Goal: Communication & Community: Answer question/provide support

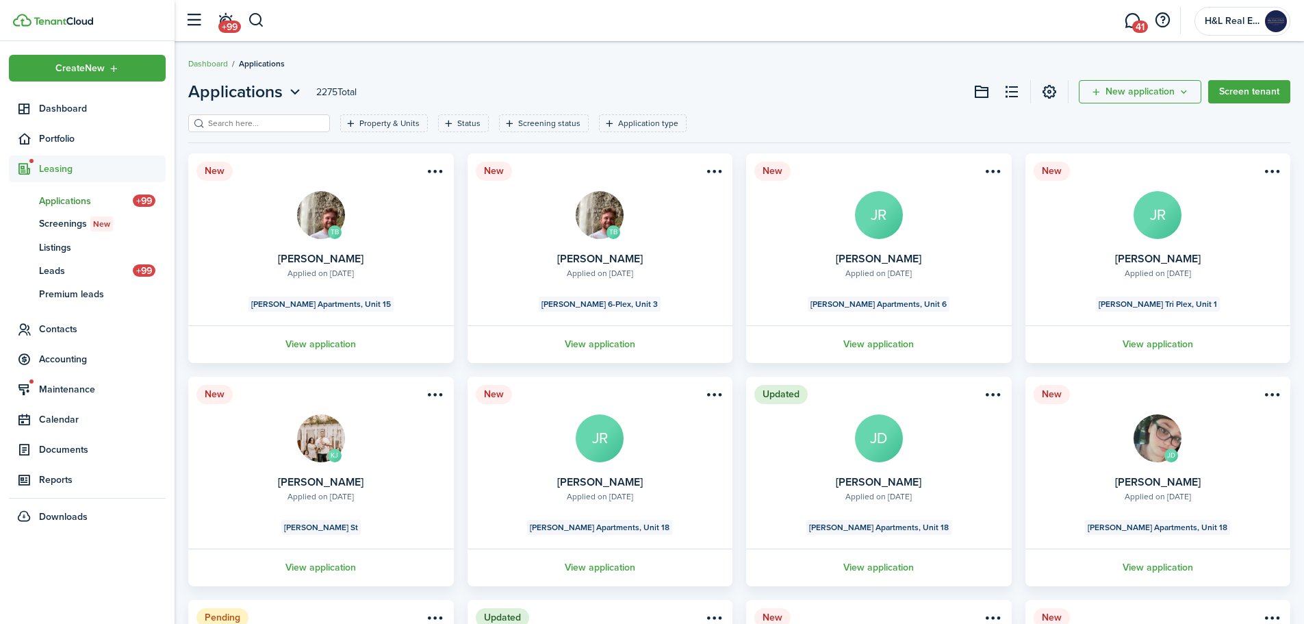
click at [1142, 21] on span "41" at bounding box center [1141, 27] width 16 height 12
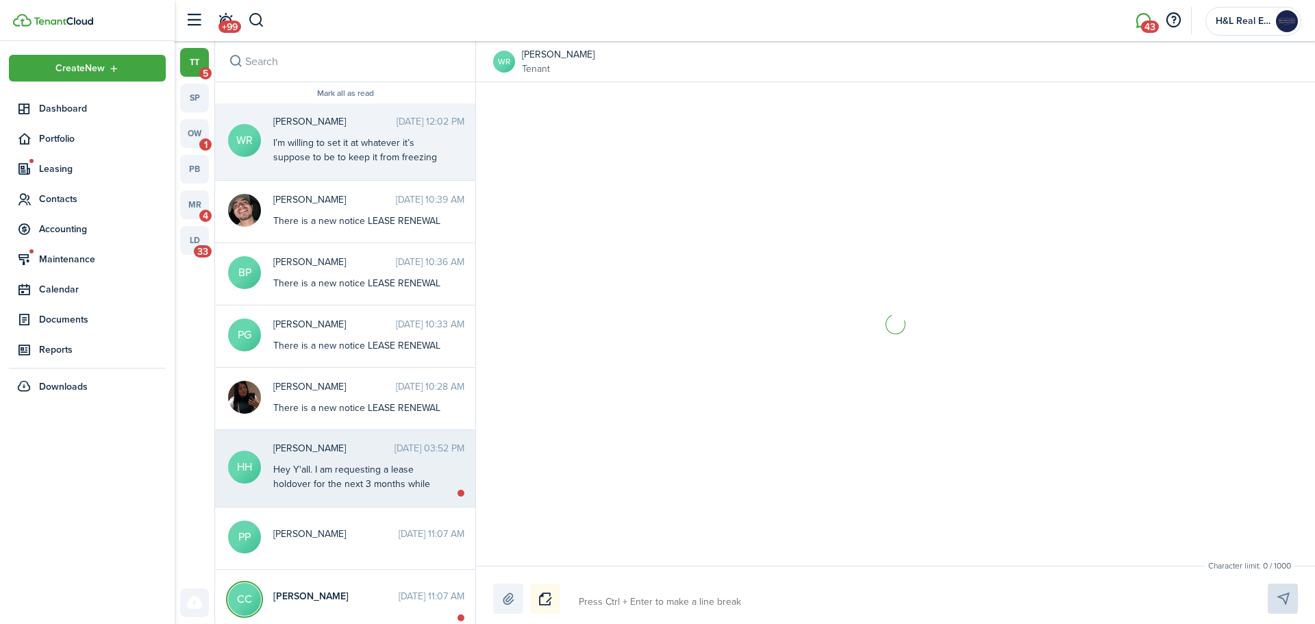
click at [421, 479] on div "Hey Y'all. I am requesting a lease holdover for the next 3 months while we try …" at bounding box center [358, 598] width 171 height 273
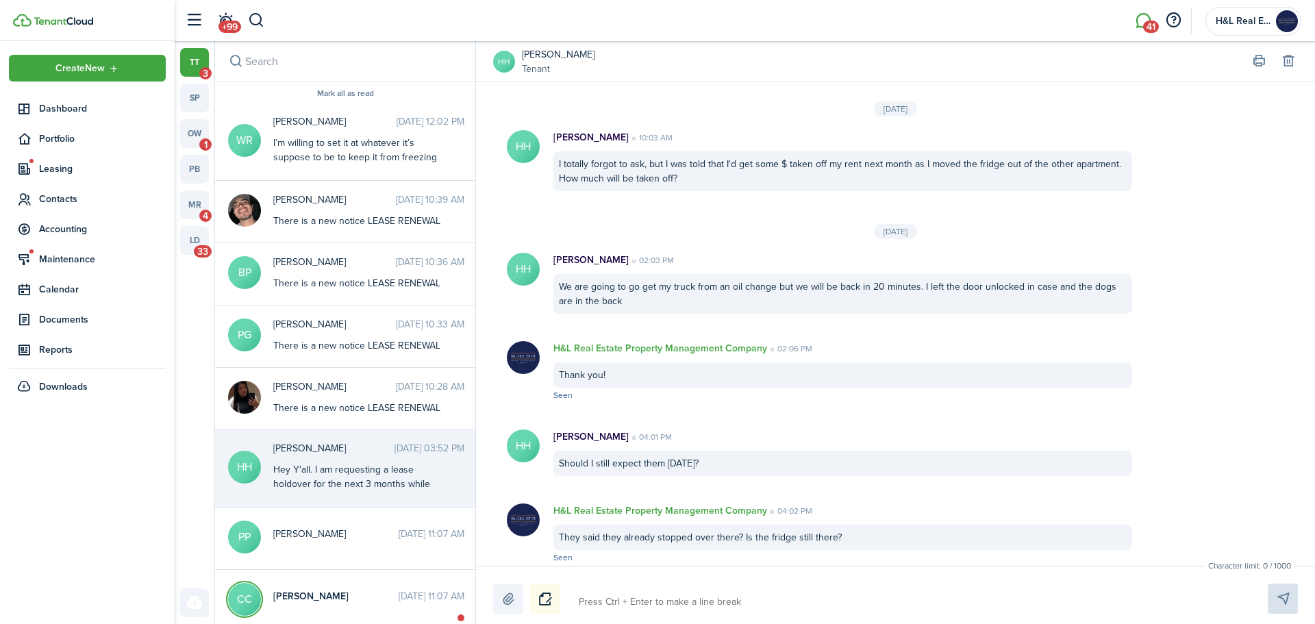
scroll to position [1836, 0]
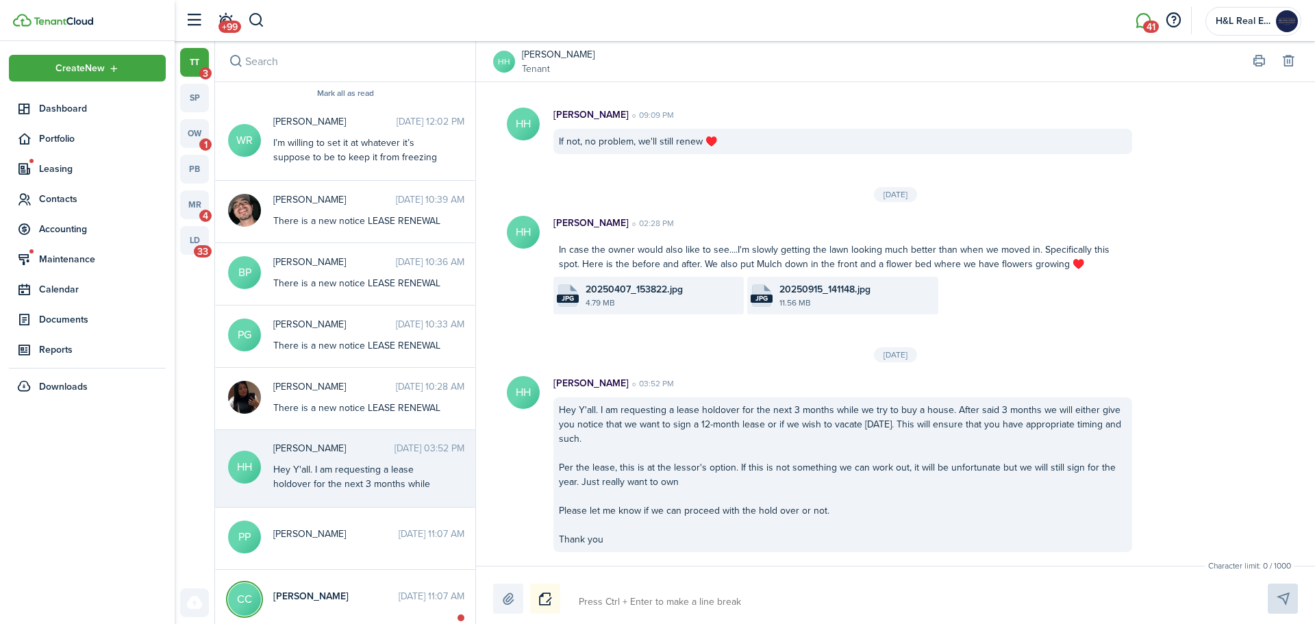
click at [669, 609] on textarea at bounding box center [907, 601] width 666 height 23
type textarea "H"
type textarea "He"
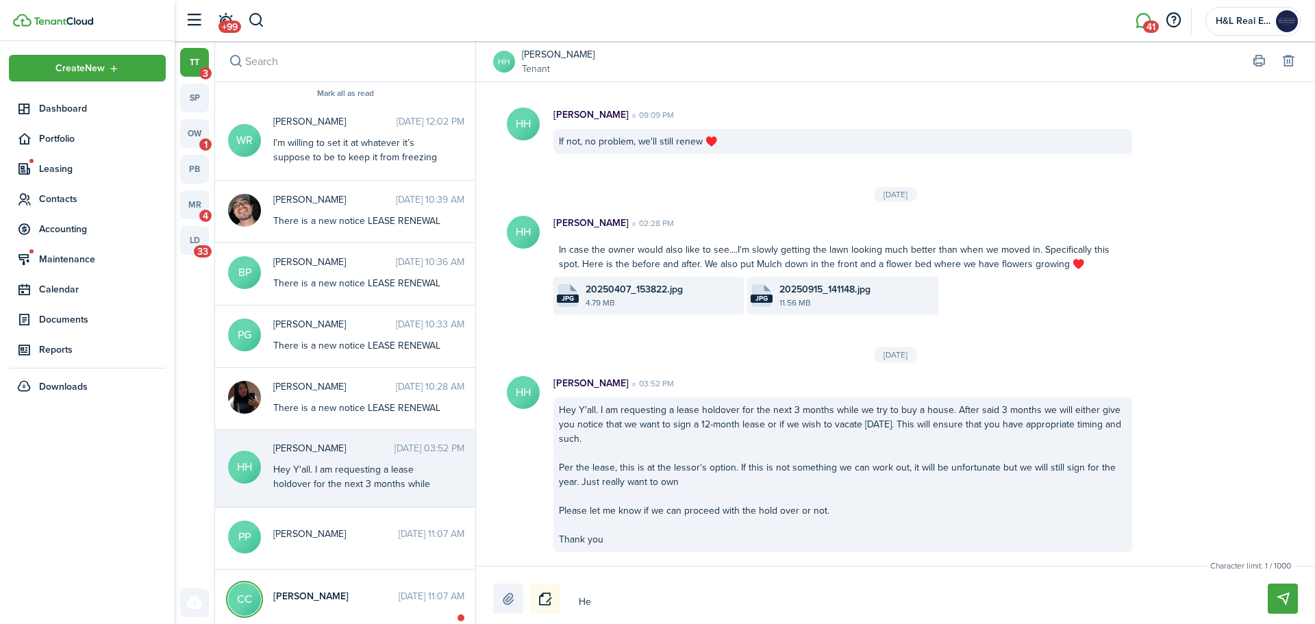
type textarea "Hel"
type textarea "Hell"
type textarea "Hello"
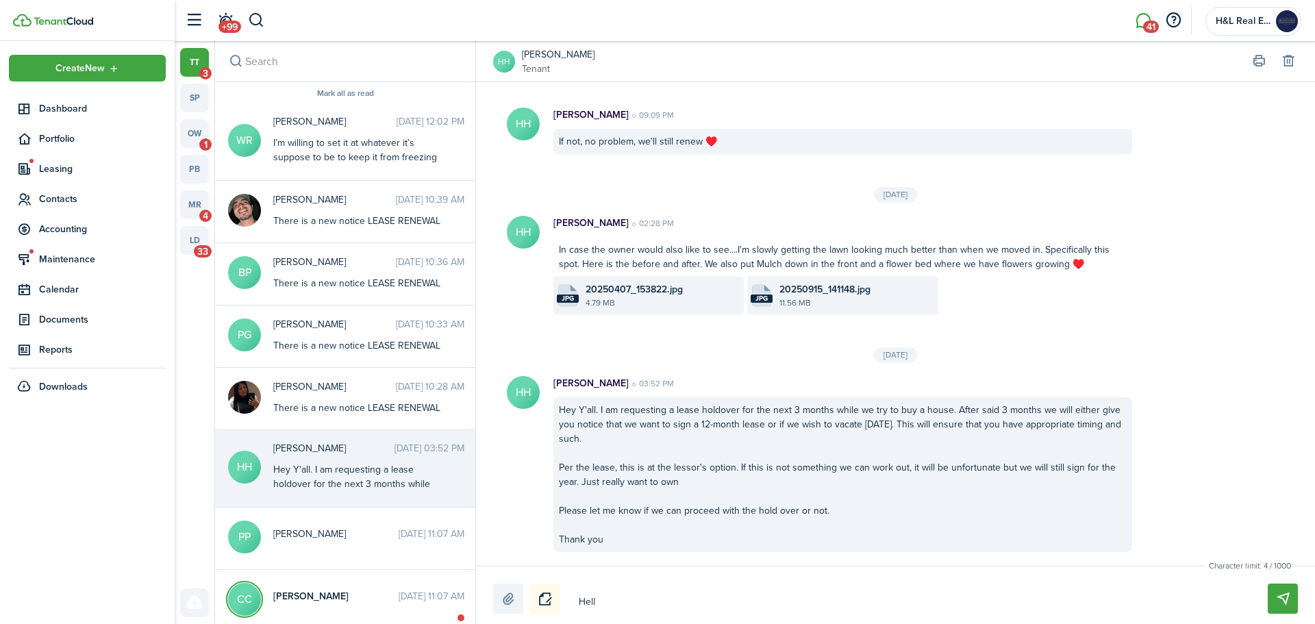
type textarea "Hello"
type textarea "Hello H"
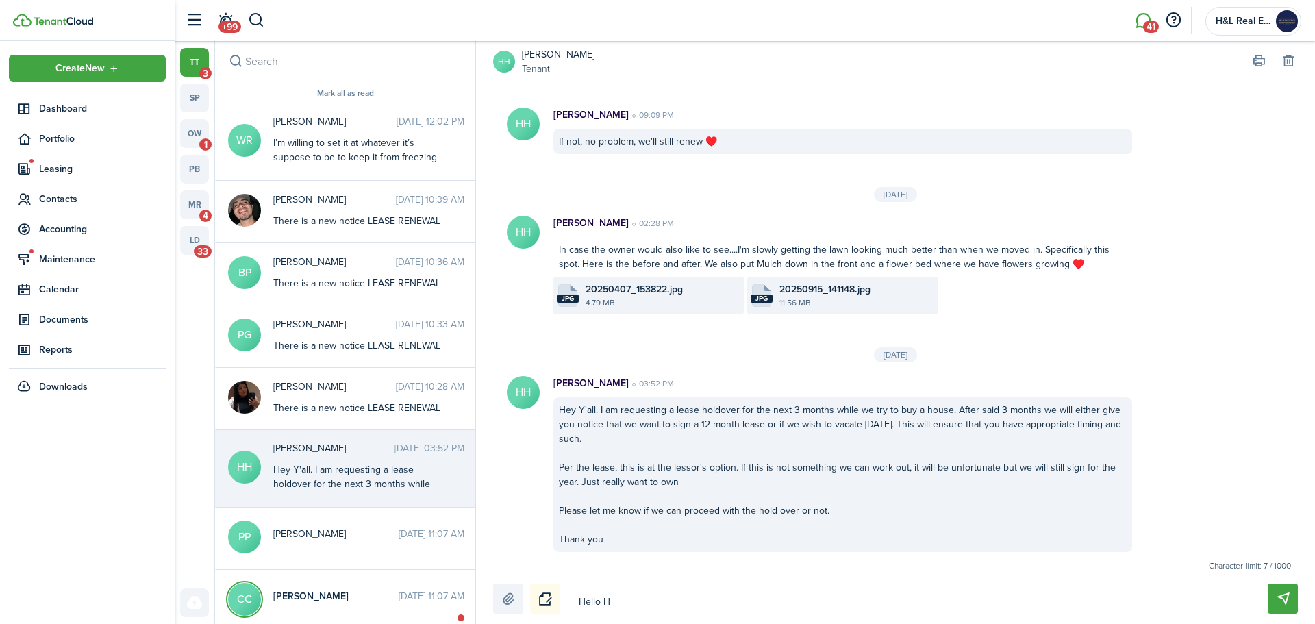
type textarea "Hello [PERSON_NAME]"
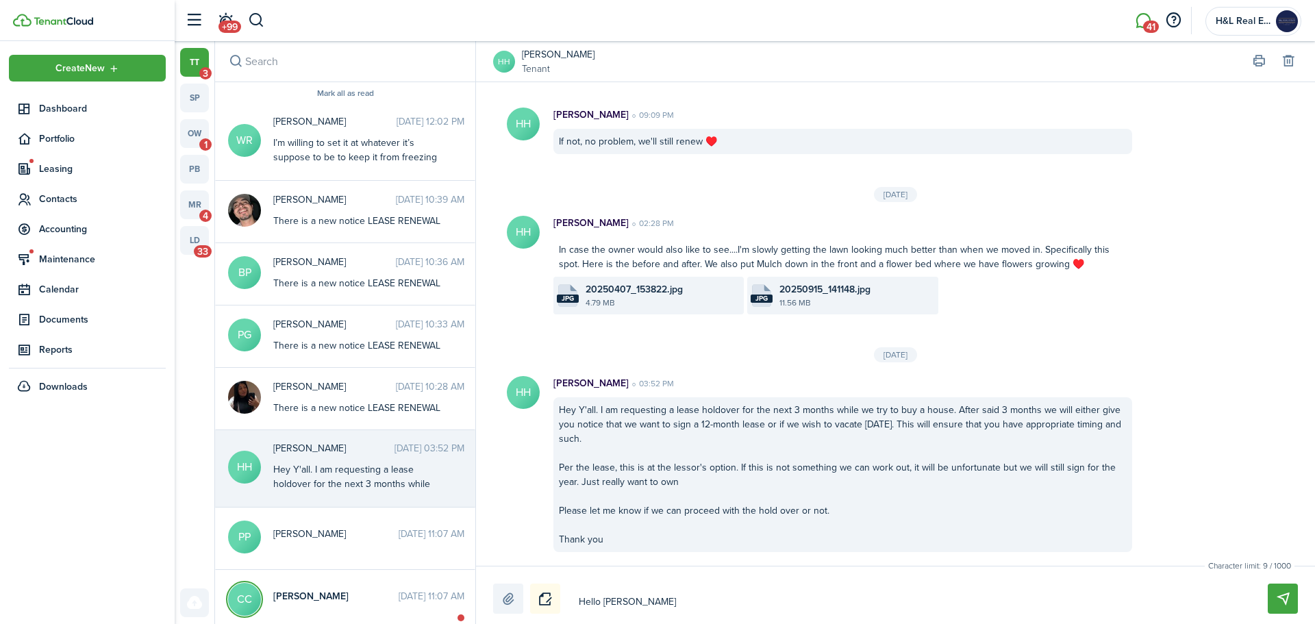
type textarea "Hello [PERSON_NAME]"
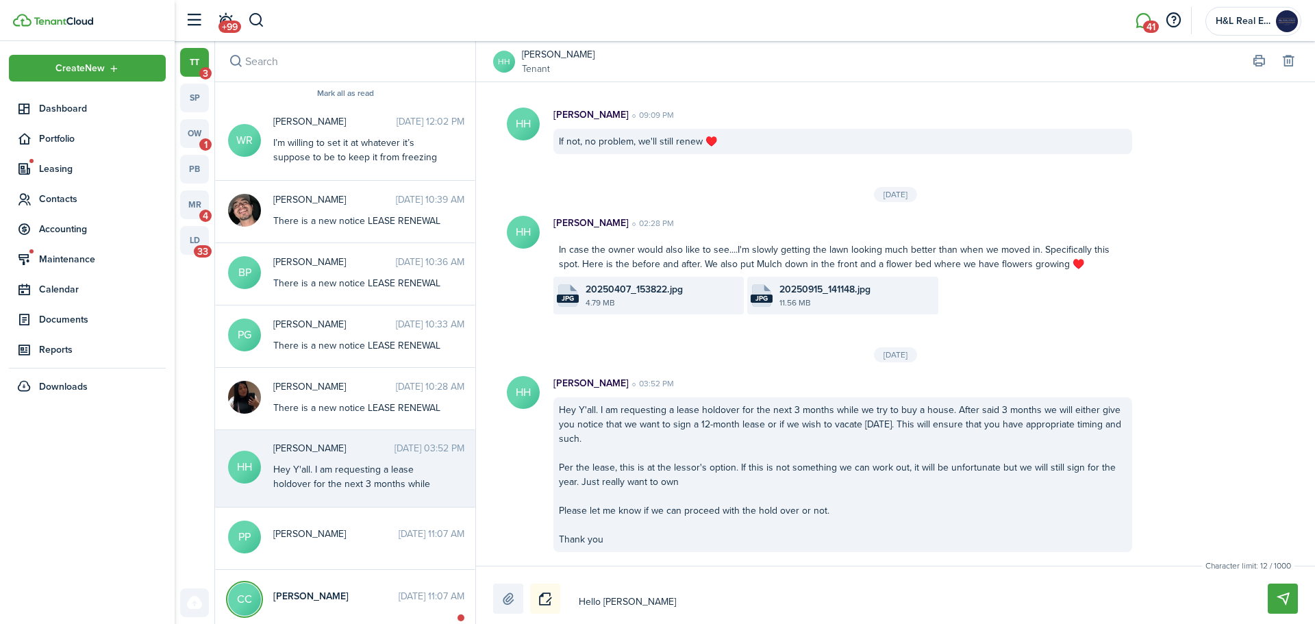
type textarea "Hello [PERSON_NAME],"
type textarea "Hello [PERSON_NAME], I"
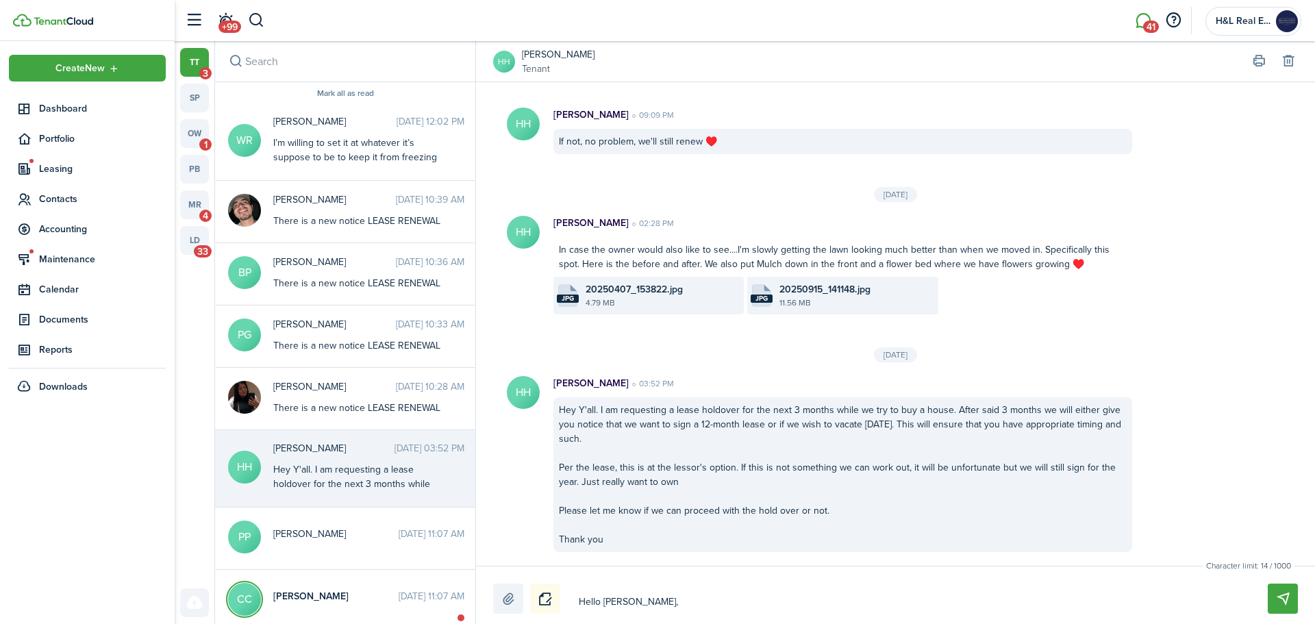
type textarea "Hello [PERSON_NAME], I"
type textarea "Hello [PERSON_NAME], I a"
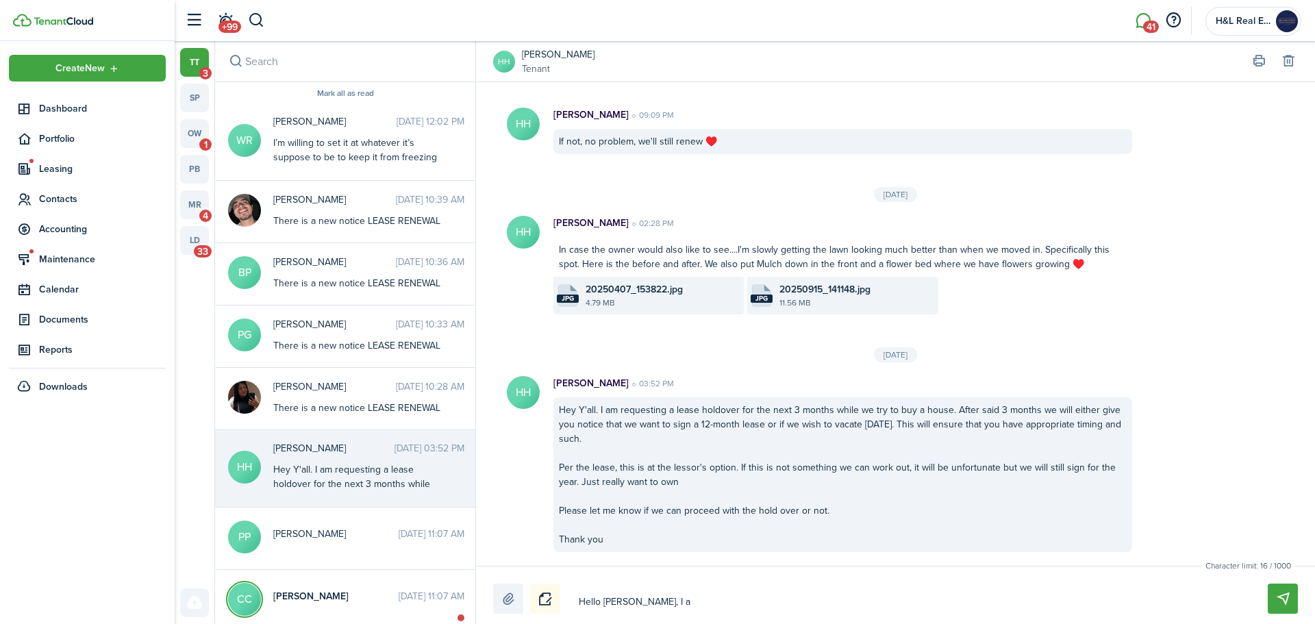
type textarea "Hello [PERSON_NAME], I ap"
type textarea "Hello [PERSON_NAME], I apo"
type textarea "Hello [PERSON_NAME], I apoo"
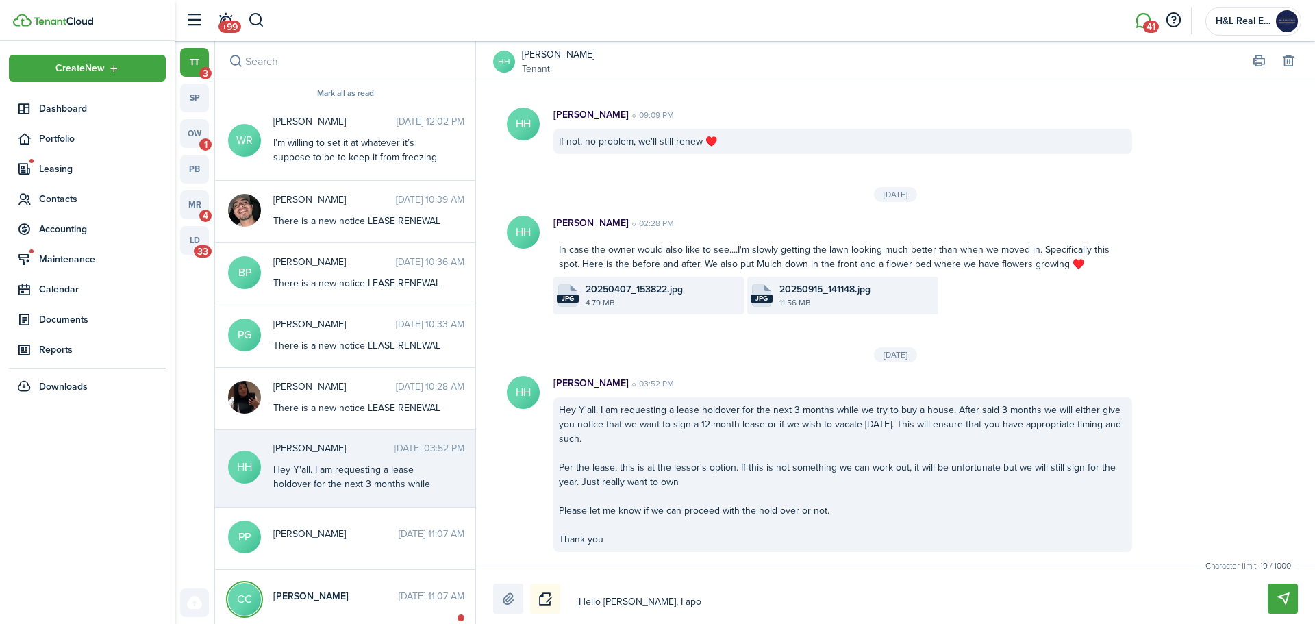
type textarea "Hello [PERSON_NAME], I apoo"
type textarea "Hello [PERSON_NAME], I apo"
type textarea "Hello [PERSON_NAME], I apol"
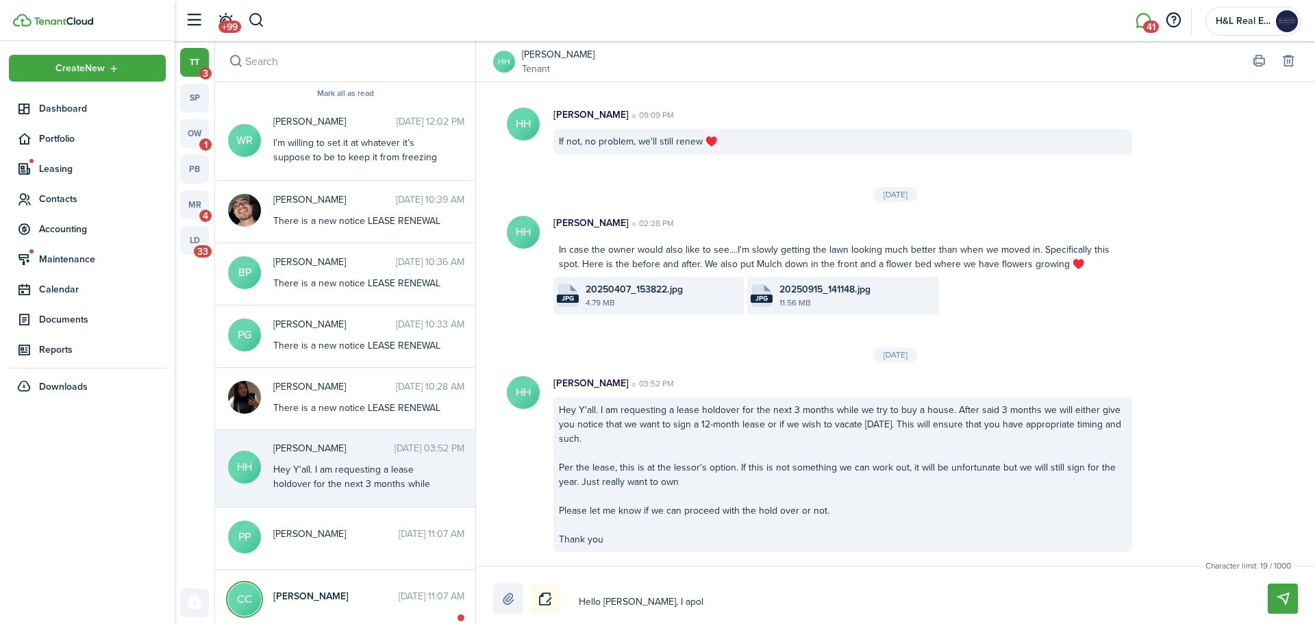
type textarea "Hello [PERSON_NAME], I apolo"
type textarea "Hello [PERSON_NAME], I apolog"
type textarea "Hello [PERSON_NAME], I apologi"
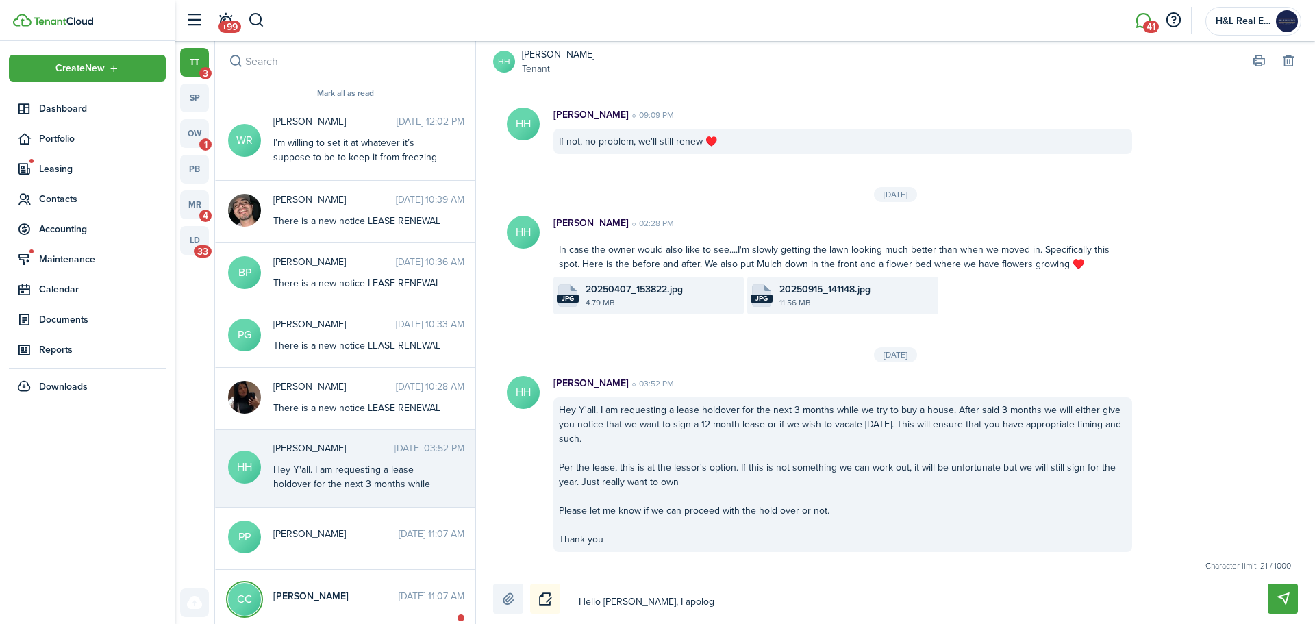
type textarea "Hello [PERSON_NAME], I apologi"
type textarea "Hello [PERSON_NAME], I apologiz"
type textarea "Hello [PERSON_NAME], I apologize"
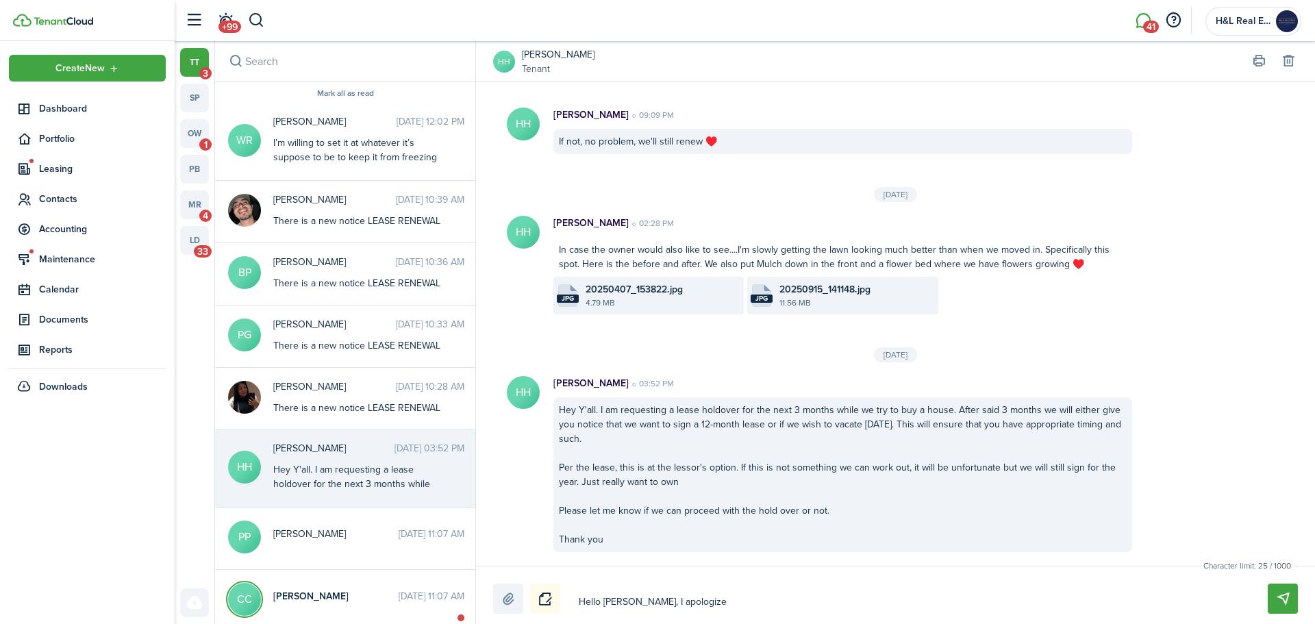
type textarea "Hello [PERSON_NAME], I apologize"
type textarea "Hello [PERSON_NAME], I apologize b"
type textarea "Hello [PERSON_NAME], I apologize bu"
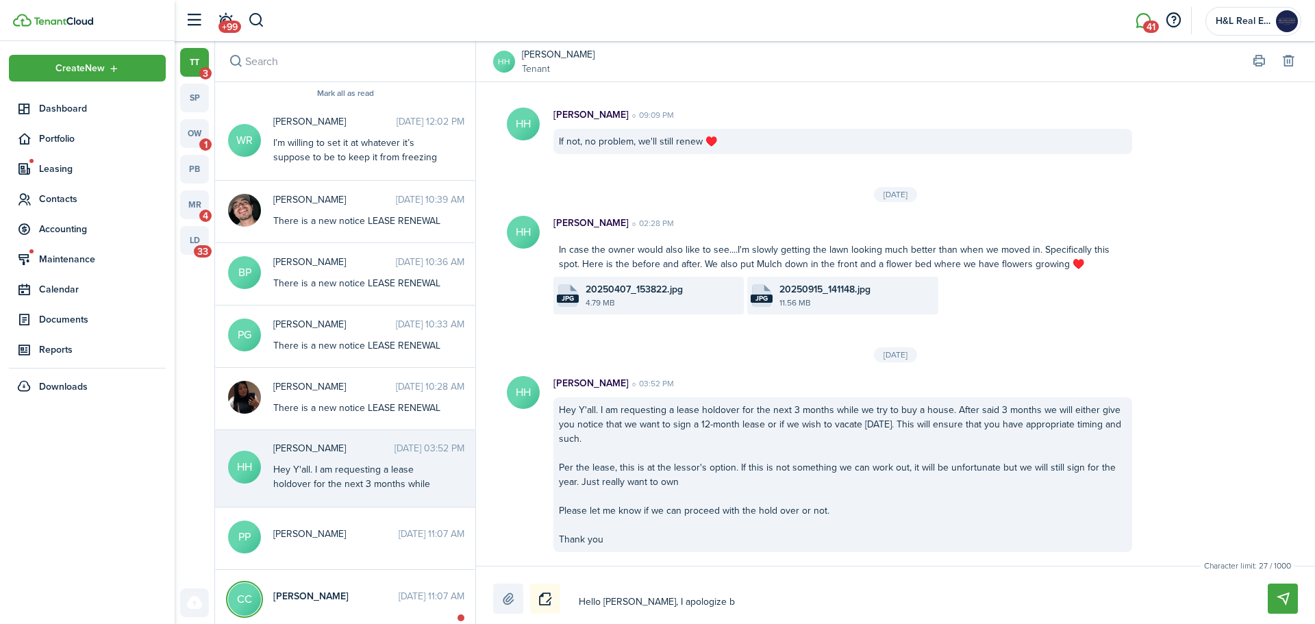
type textarea "Hello [PERSON_NAME], I apologize bu"
type textarea "Hello [PERSON_NAME], I apologize but"
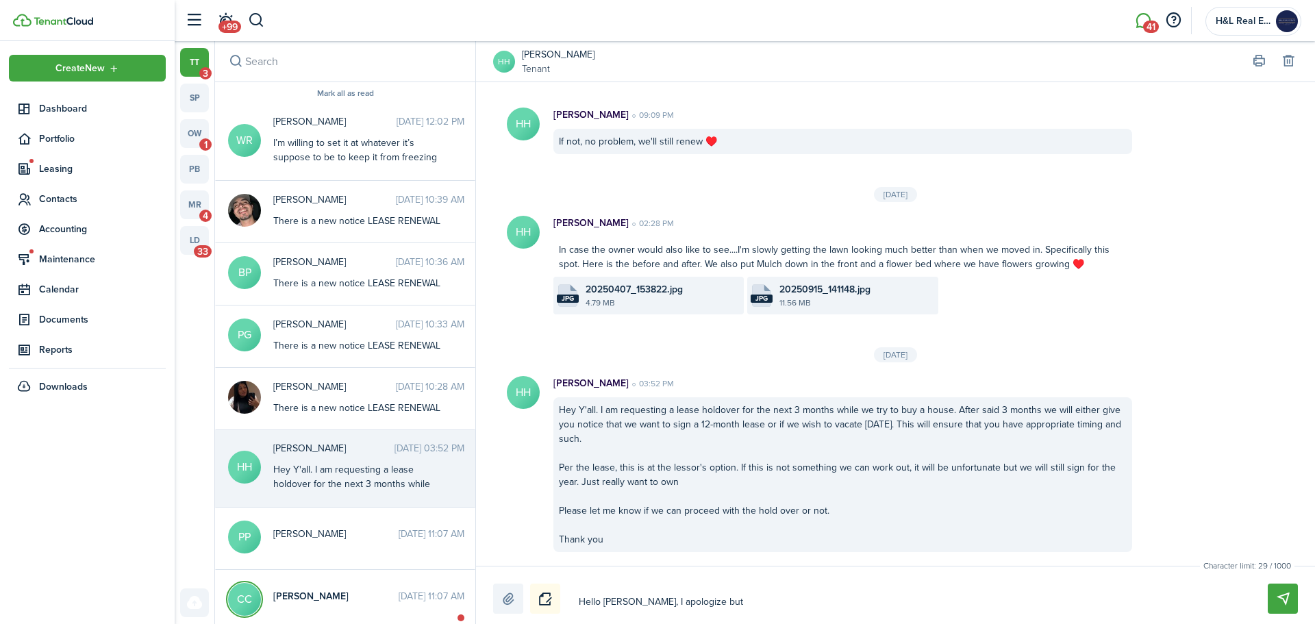
type textarea "Hello [PERSON_NAME], I apologize but w"
type textarea "Hello [PERSON_NAME], I apologize but we"
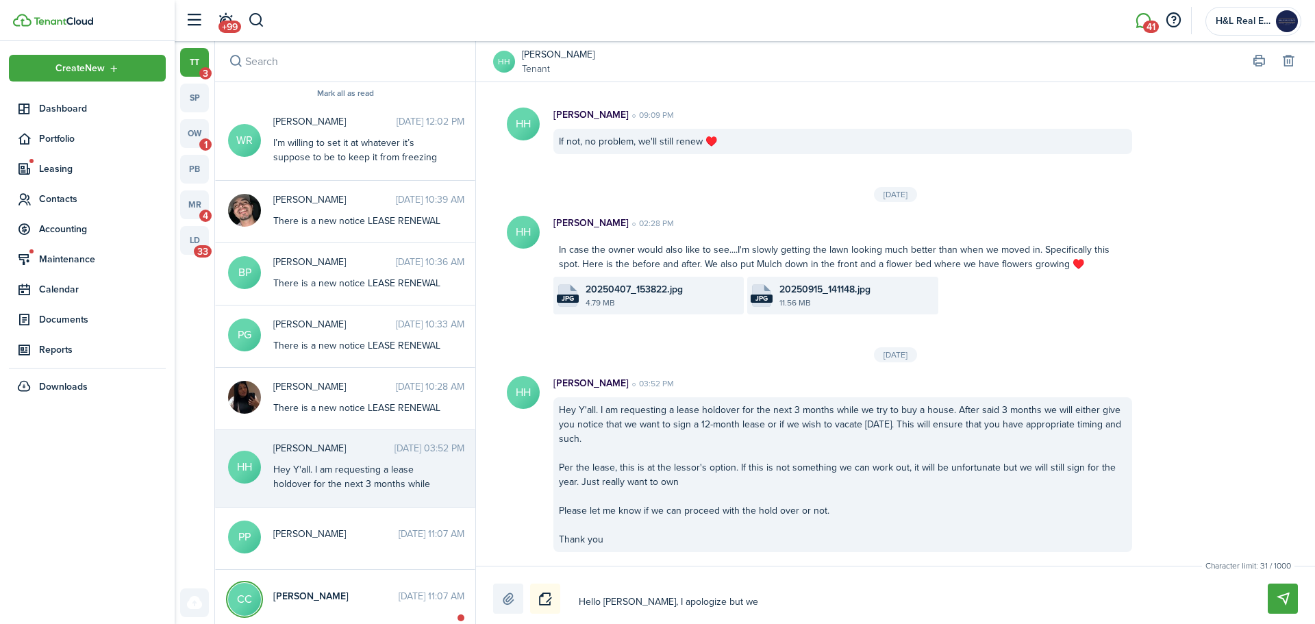
type textarea "Hello [PERSON_NAME], I apologize but we"
type textarea "Hello [PERSON_NAME], I apologize but we d"
type textarea "Hello [PERSON_NAME], I apologize but we do"
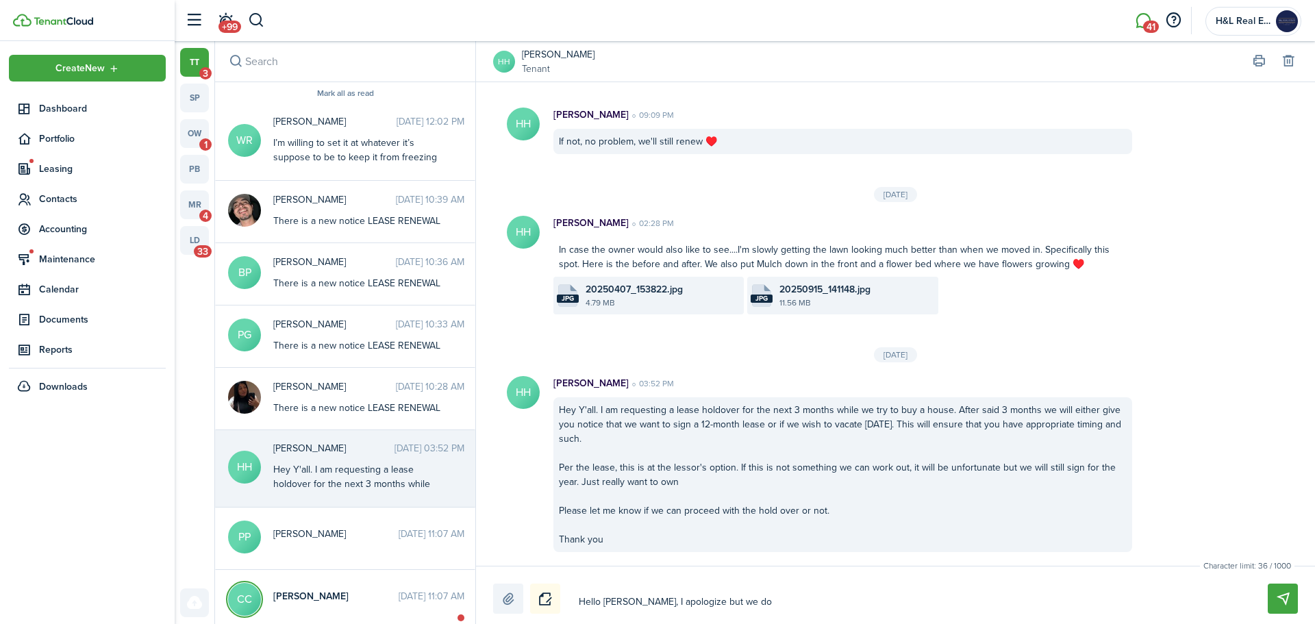
type textarea "Hello [PERSON_NAME], I apologize but we do"
type textarea "Hello [PERSON_NAME], I apologize but we do n"
type textarea "Hello [PERSON_NAME], I apologize but we do no"
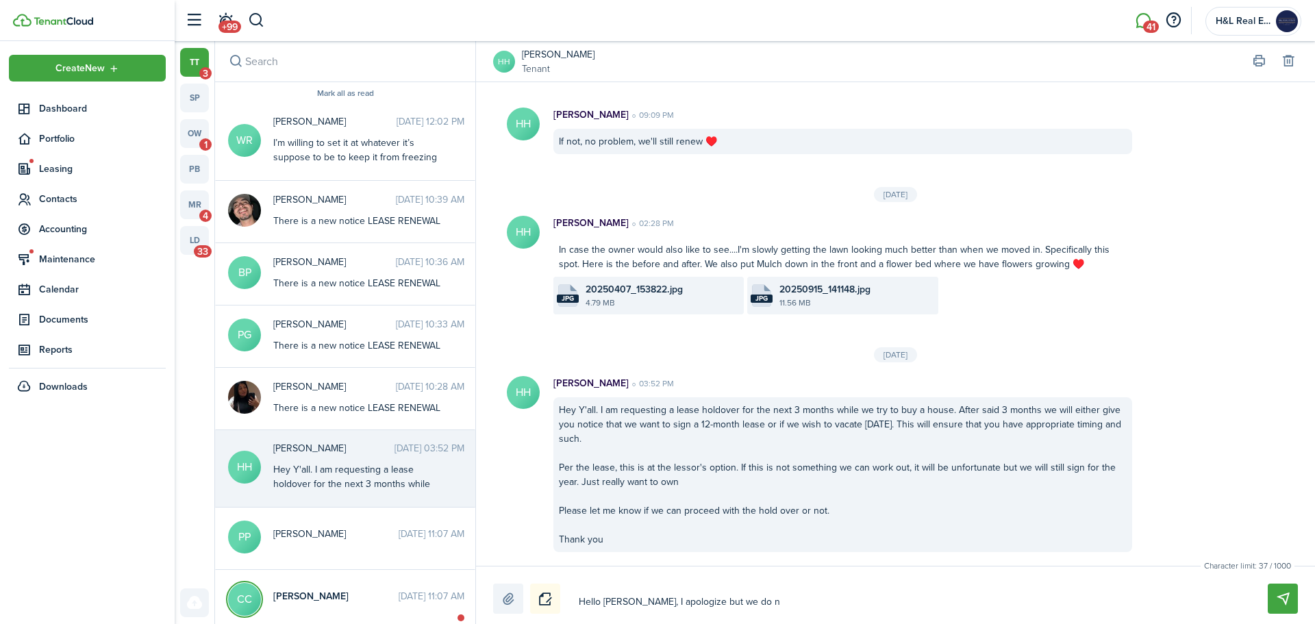
type textarea "Hello [PERSON_NAME], I apologize but we do no"
type textarea "Hello [PERSON_NAME], I apologize but we do not"
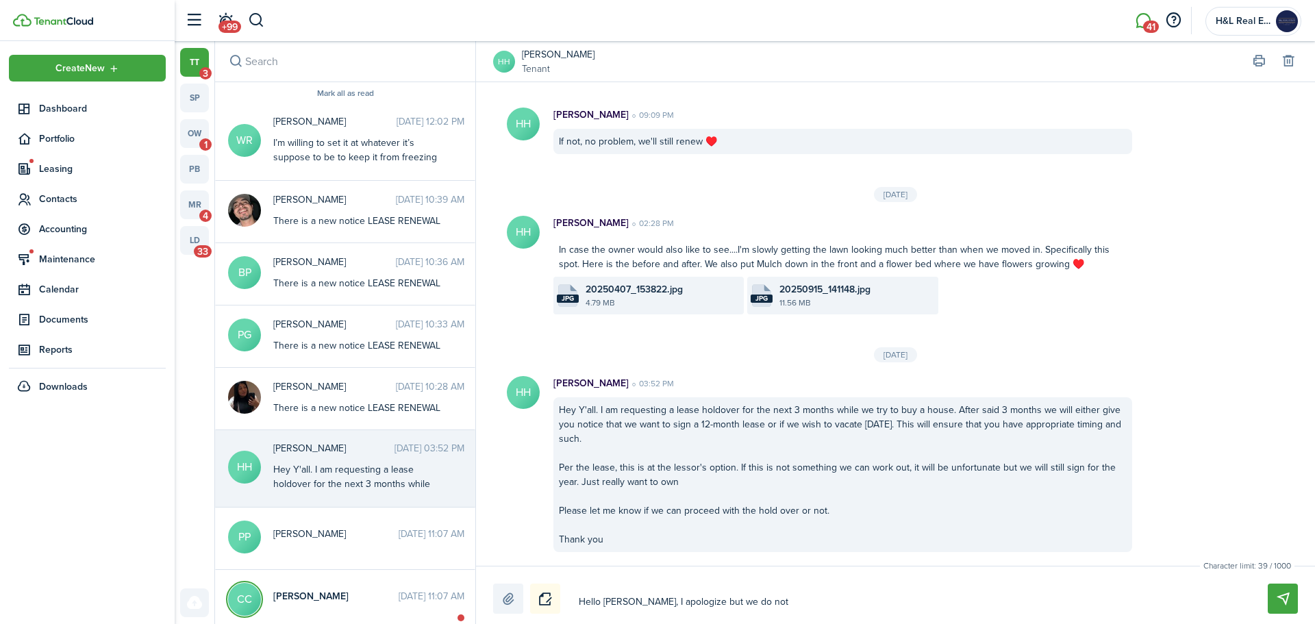
type textarea "Hello [PERSON_NAME], I apologize but we do not d"
type textarea "Hello [PERSON_NAME], I apologize but we do not do"
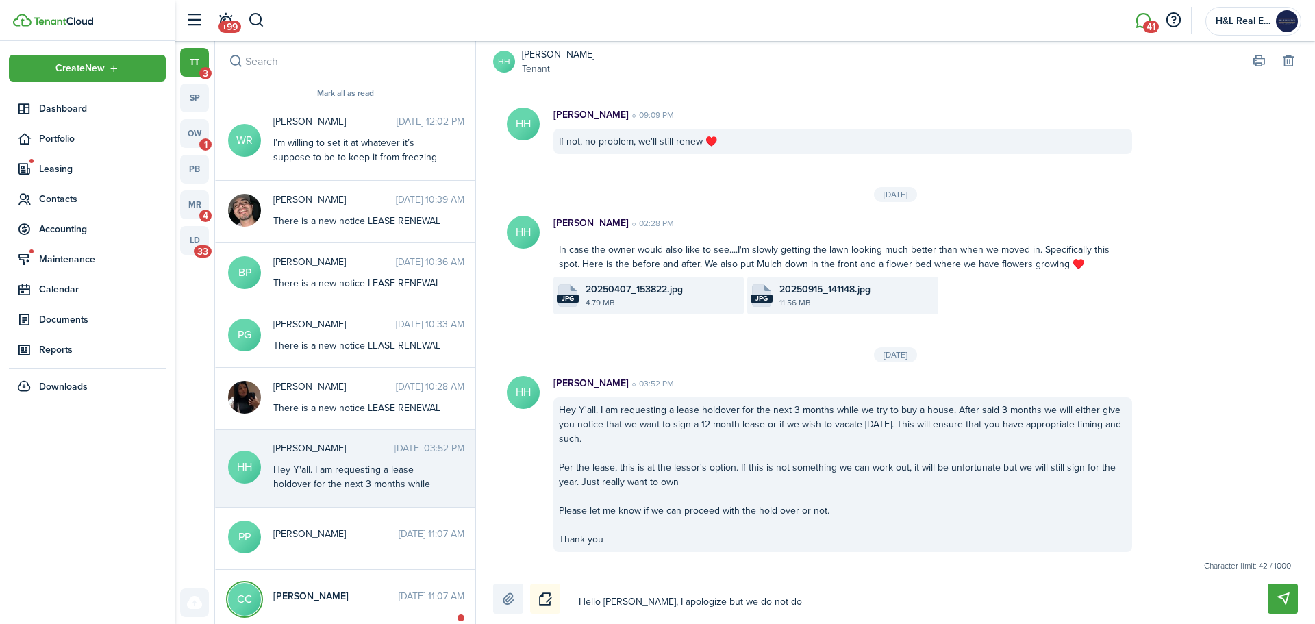
type textarea "Hello [PERSON_NAME], I apologize but we do not do"
type textarea "Hello [PERSON_NAME], I apologize but we do not do h"
type textarea "Hello [PERSON_NAME], I apologize but we do not do ho"
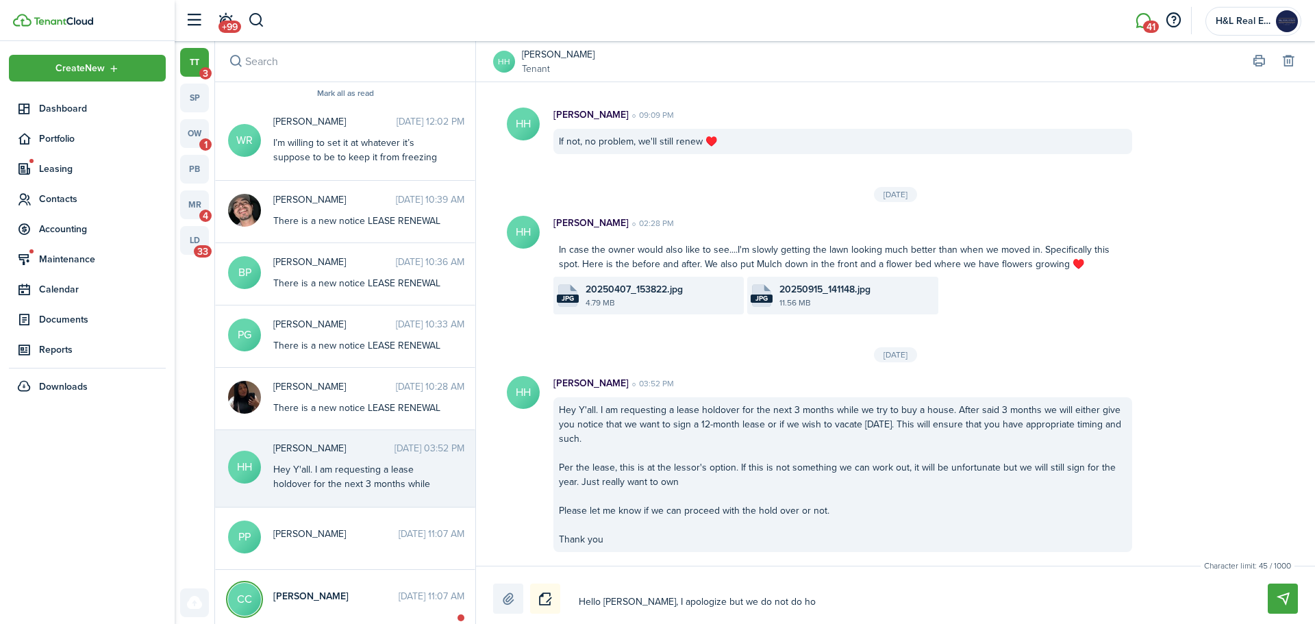
type textarea "Hello [PERSON_NAME], I apologize but we do not do hol"
type textarea "Hello [PERSON_NAME], I apologize but we do not do hold"
type textarea "Hello [PERSON_NAME], I apologize but we do not do holdo"
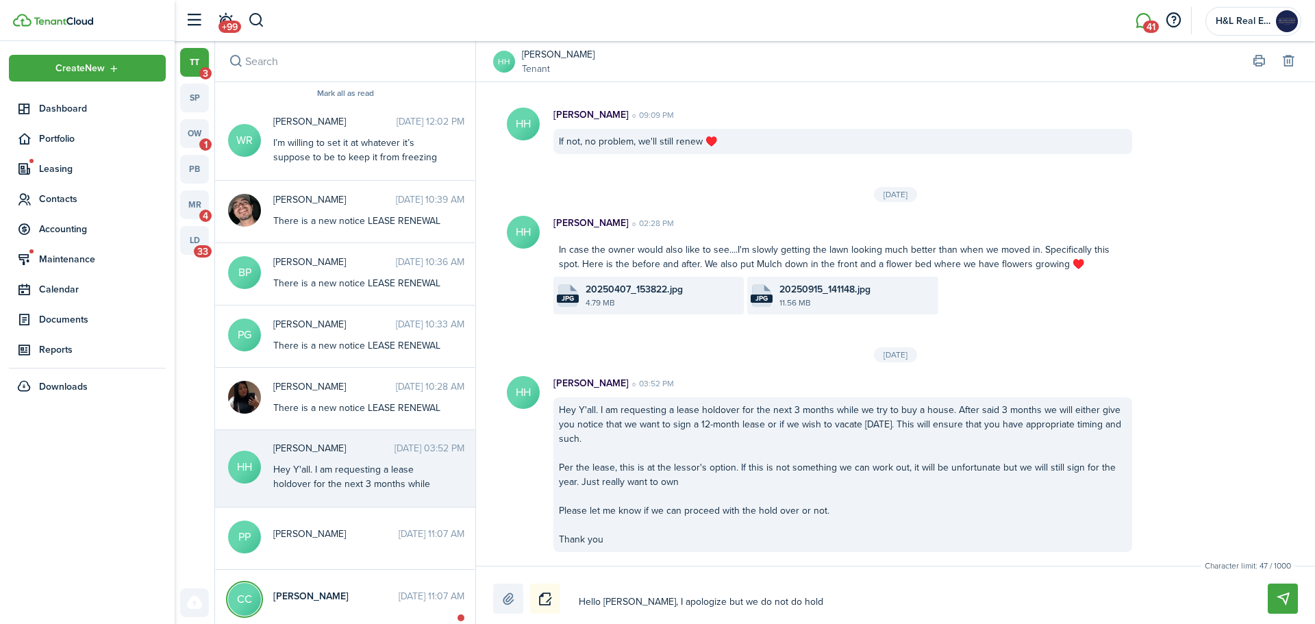
type textarea "Hello [PERSON_NAME], I apologize but we do not do holdo"
type textarea "Hello [PERSON_NAME], I apologize but we do not do holdov"
type textarea "Hello [PERSON_NAME], I apologize but we do not do holdove"
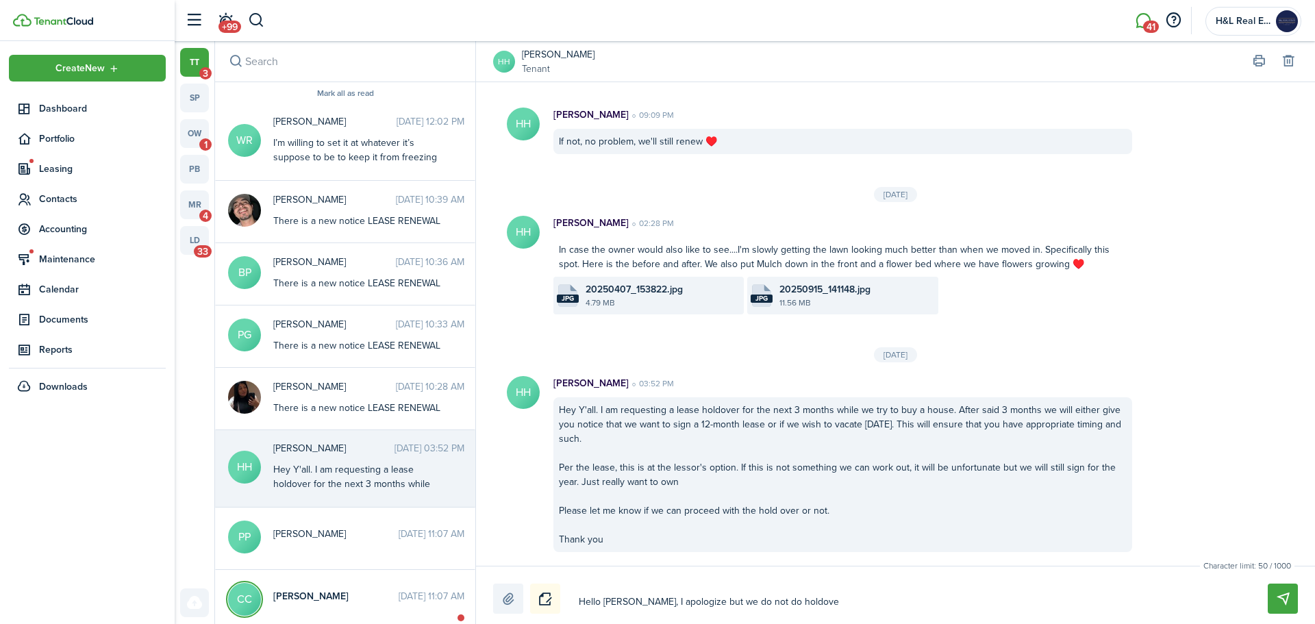
type textarea "Hello [PERSON_NAME], I apologize but we do not do holdover"
type textarea "Hello [PERSON_NAME], I apologize but we do not do holdovers"
type textarea "Hello [PERSON_NAME], I apologize but we do not do holdovers,"
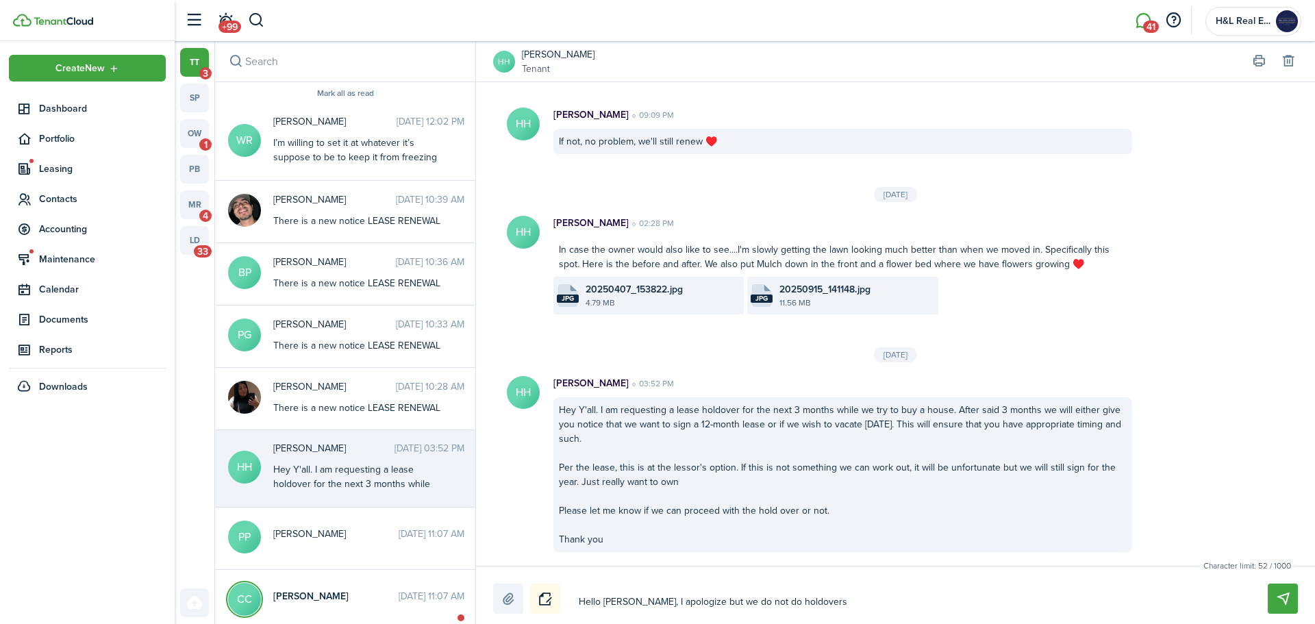
type textarea "Hello [PERSON_NAME], I apologize but we do not do holdovers,"
type textarea "Hello [PERSON_NAME], I apologize but we do not do holdovers, h"
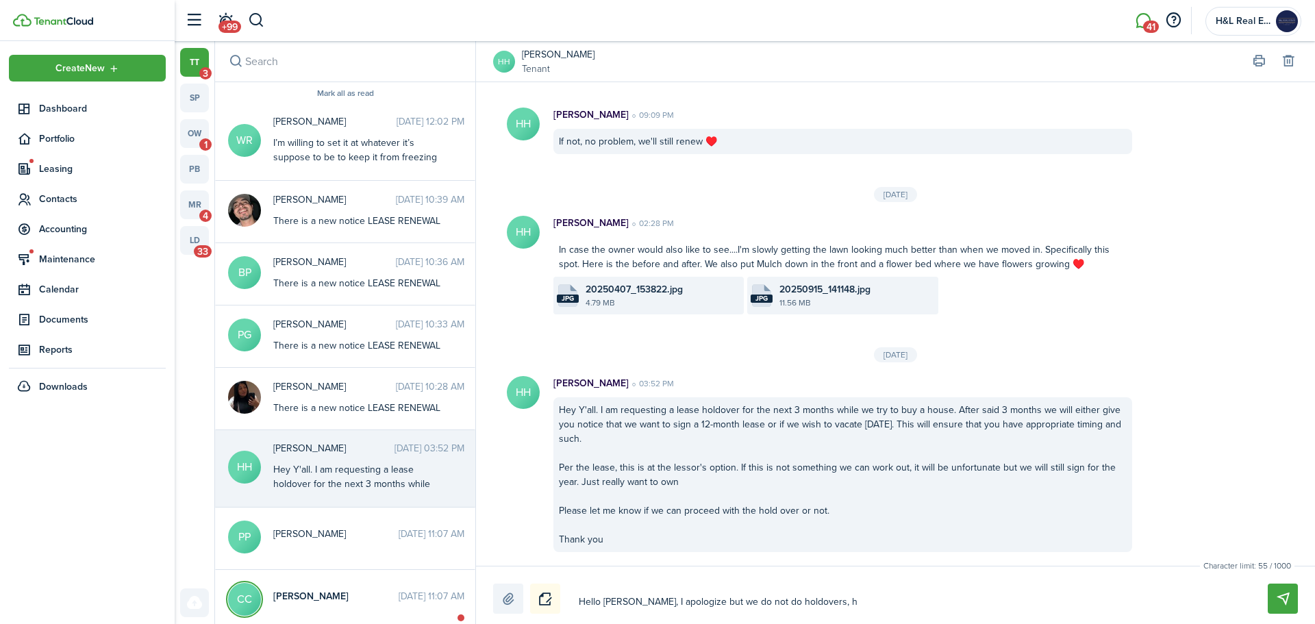
type textarea "Hello [PERSON_NAME], I apologize but we do not do holdovers, ho"
type textarea "Hello [PERSON_NAME], I apologize but we do not do holdovers, how"
type textarea "Hello [PERSON_NAME], I apologize but we do not do holdovers, [PERSON_NAME]"
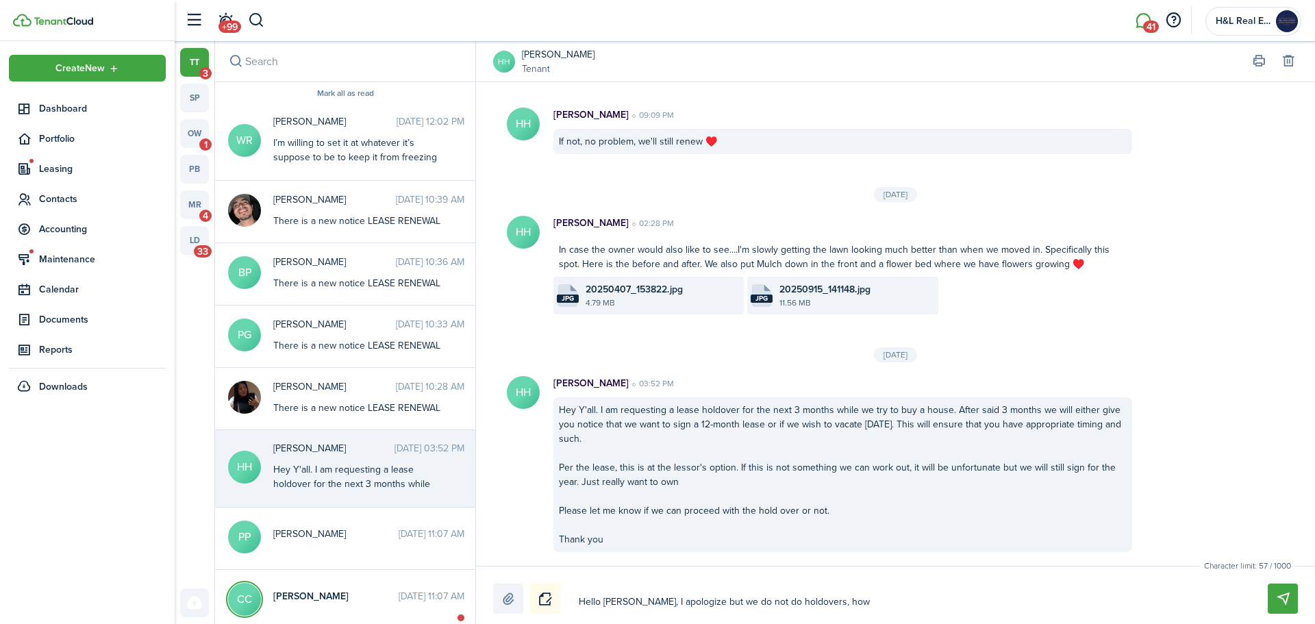
type textarea "Hello [PERSON_NAME], I apologize but we do not do holdovers, [PERSON_NAME]"
type textarea "Hello [PERSON_NAME], I apologize but we do not do holdovers, howeve"
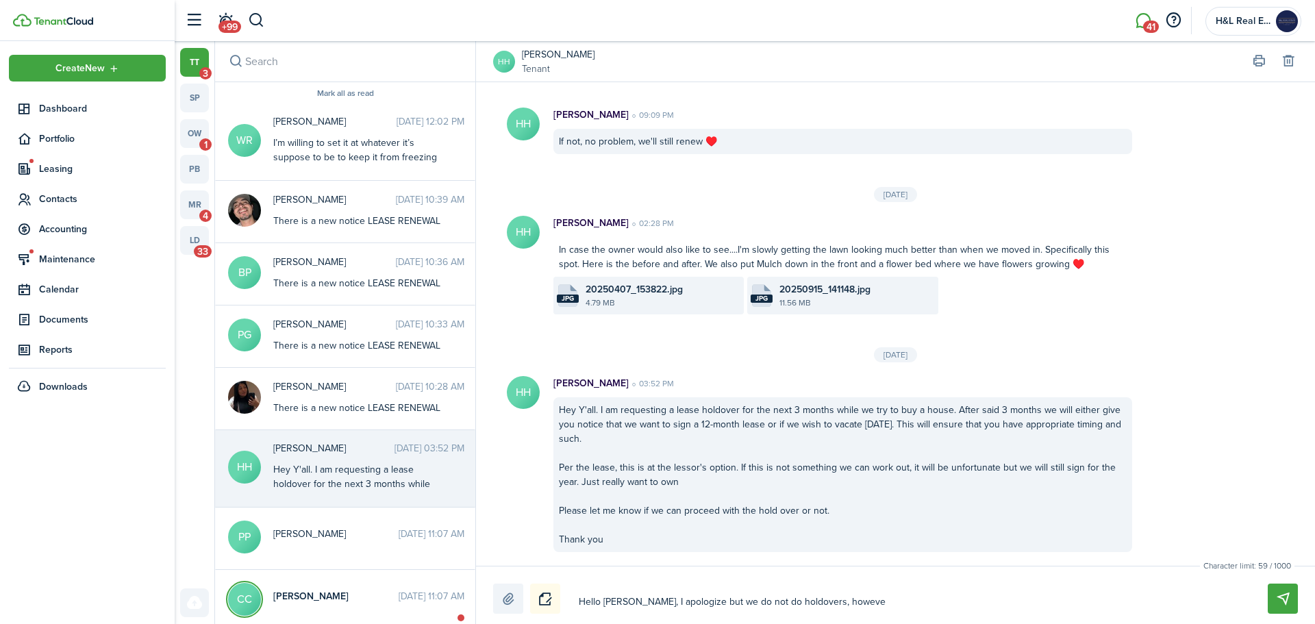
type textarea "Hello [PERSON_NAME], I apologize but we do not do holdovers, however"
type textarea "Hello [PERSON_NAME], I apologize but we do not do holdovers, however i"
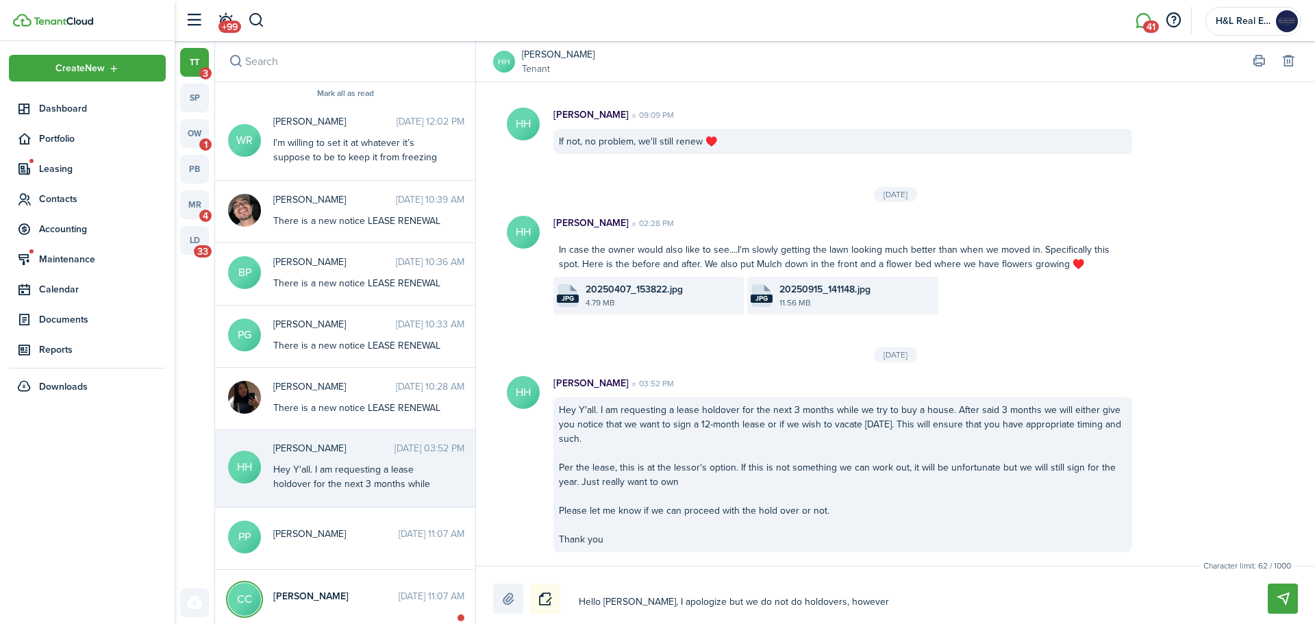
type textarea "Hello [PERSON_NAME], I apologize but we do not do holdovers, however i"
type textarea "Hello [PERSON_NAME], I apologize but we do not do holdovers, however if"
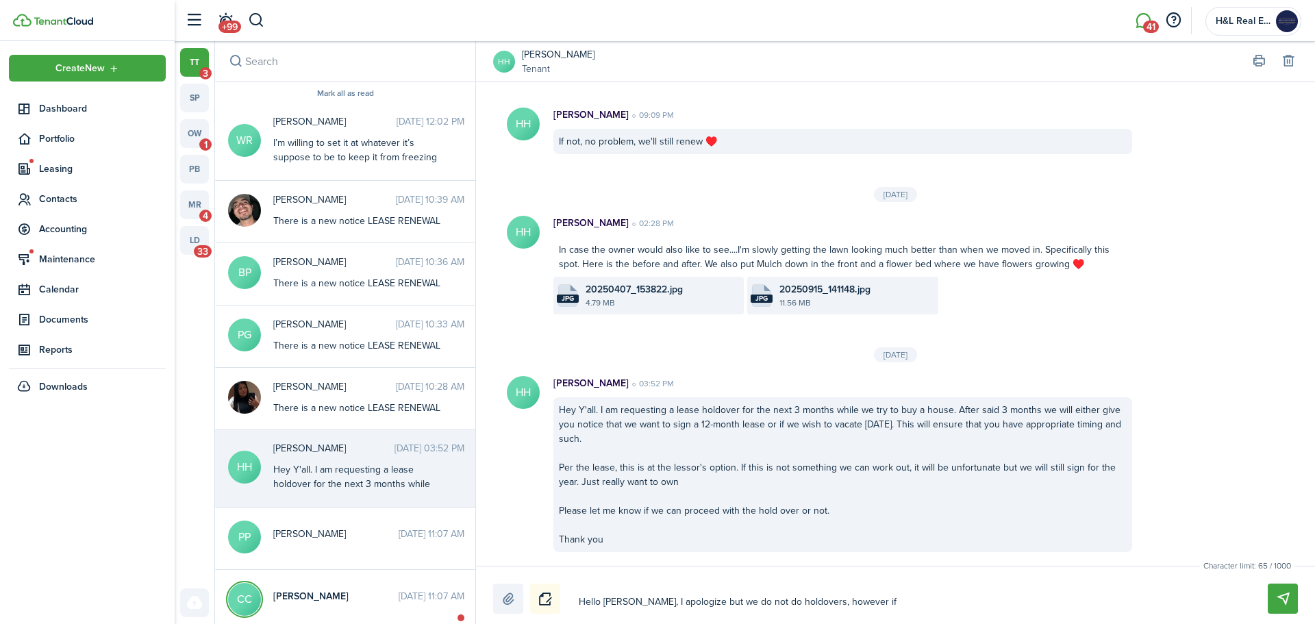
type textarea "Hello [PERSON_NAME], I apologize but we do not do holdovers, however if y"
type textarea "Hello [PERSON_NAME], I apologize but we do not do holdovers, however if yo"
type textarea "Hello [PERSON_NAME], I apologize but we do not do holdovers, however if you"
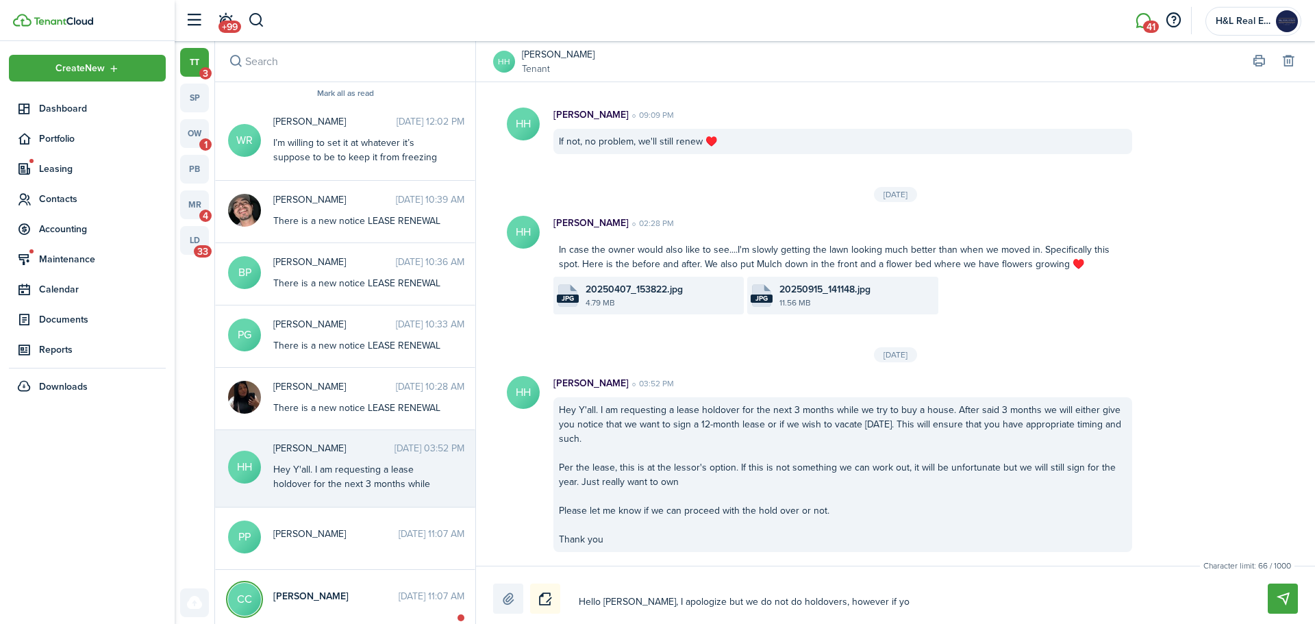
type textarea "Hello [PERSON_NAME], I apologize but we do not do holdovers, however if you"
type textarea "Hello [PERSON_NAME], I apologize but we do not do holdovers, however if you a"
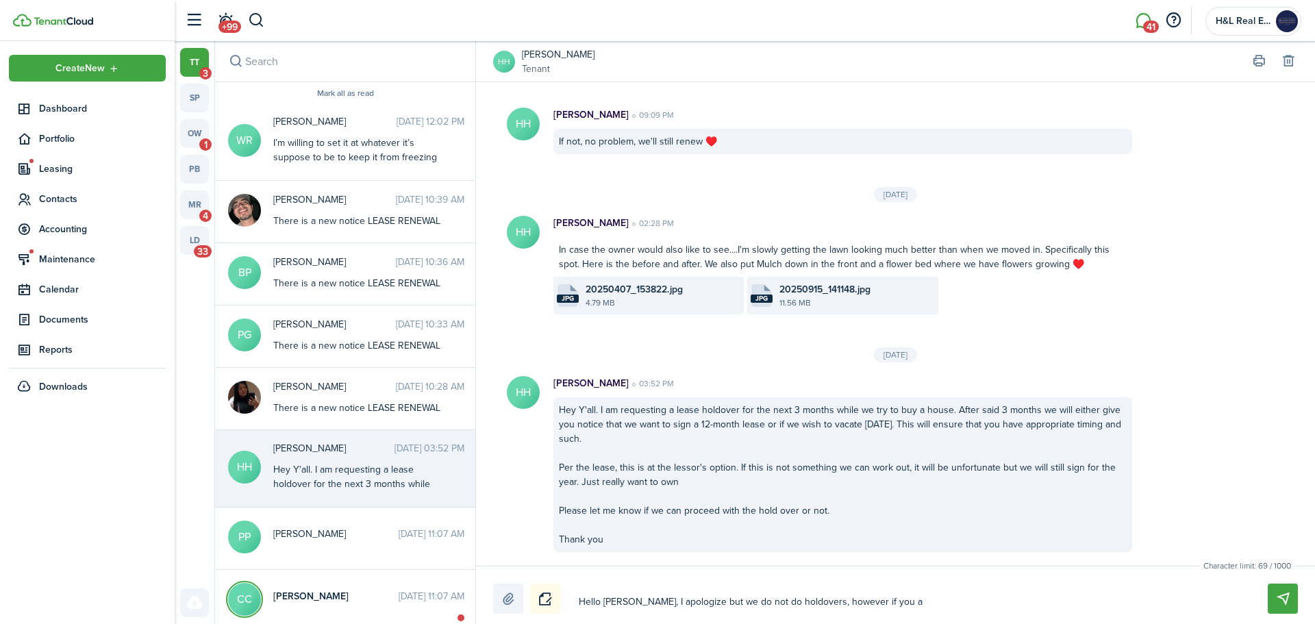
type textarea "Hello [PERSON_NAME], I apologize but we do not do holdovers, however if you ar"
type textarea "Hello [PERSON_NAME], I apologize but we do not do holdovers, however if you are"
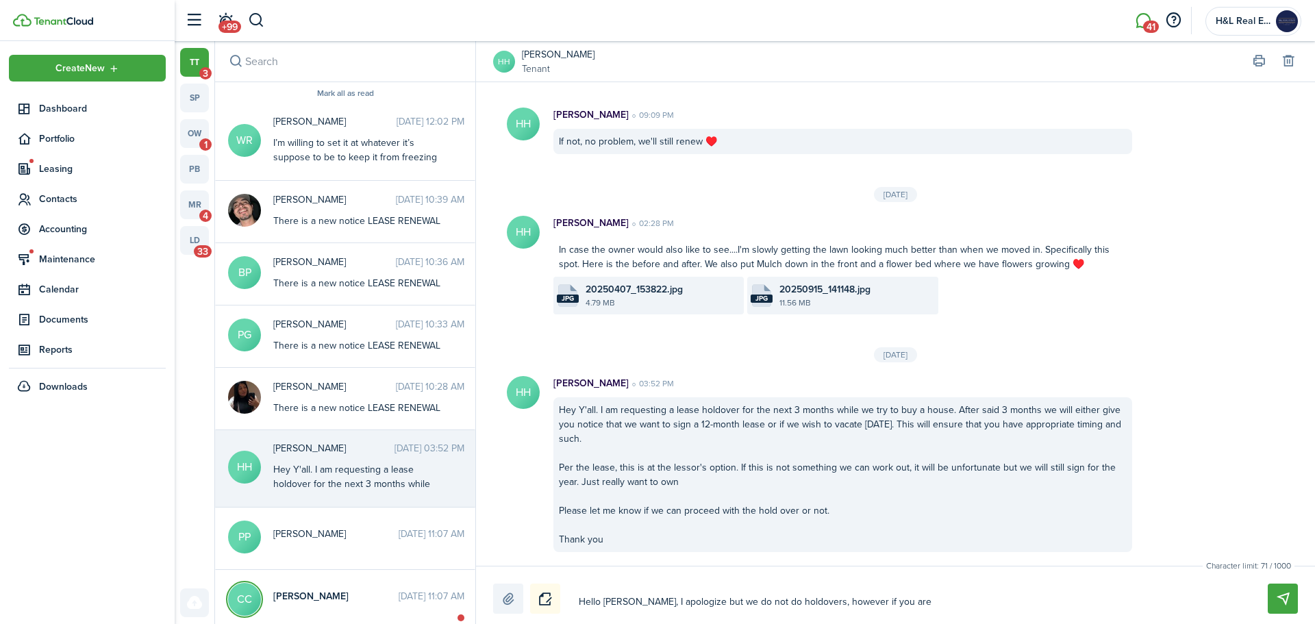
type textarea "Hello [PERSON_NAME], I apologize but we do not do holdovers, however if you are"
type textarea "Hello [PERSON_NAME], I apologize but we do not do holdovers, however if you are…"
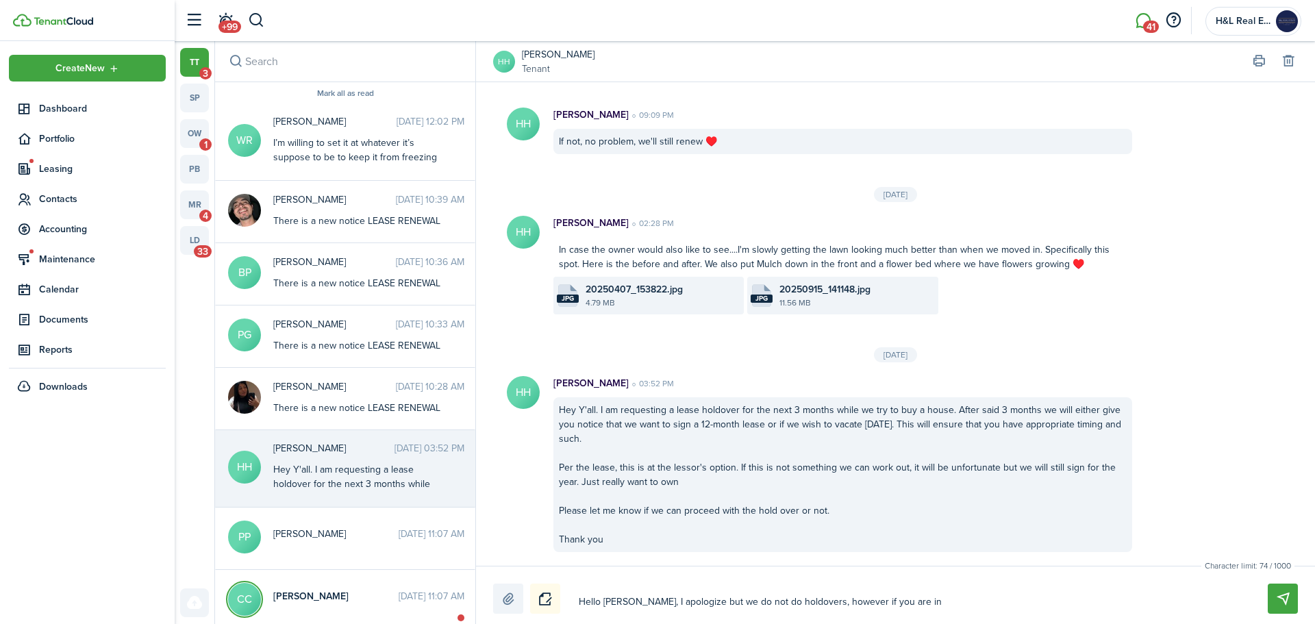
type textarea "Hello [PERSON_NAME], I apologize but we do not do holdovers, however if you are…"
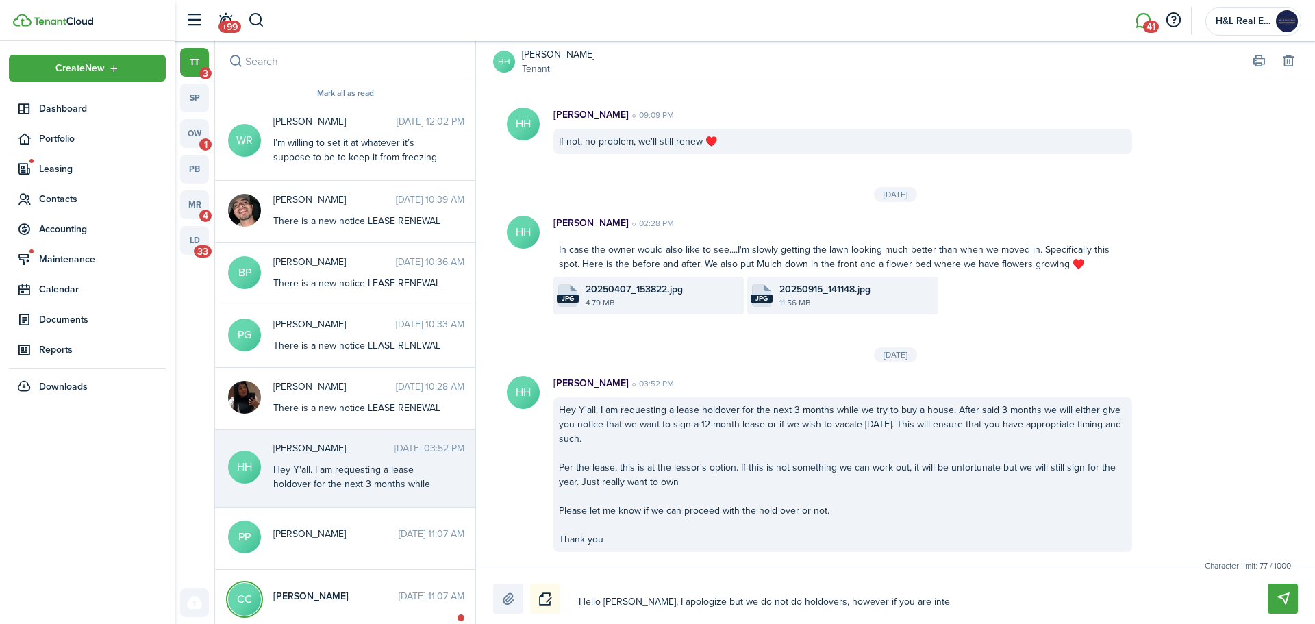
type textarea "Hello [PERSON_NAME], I apologize but we do not do holdovers, however if you are…"
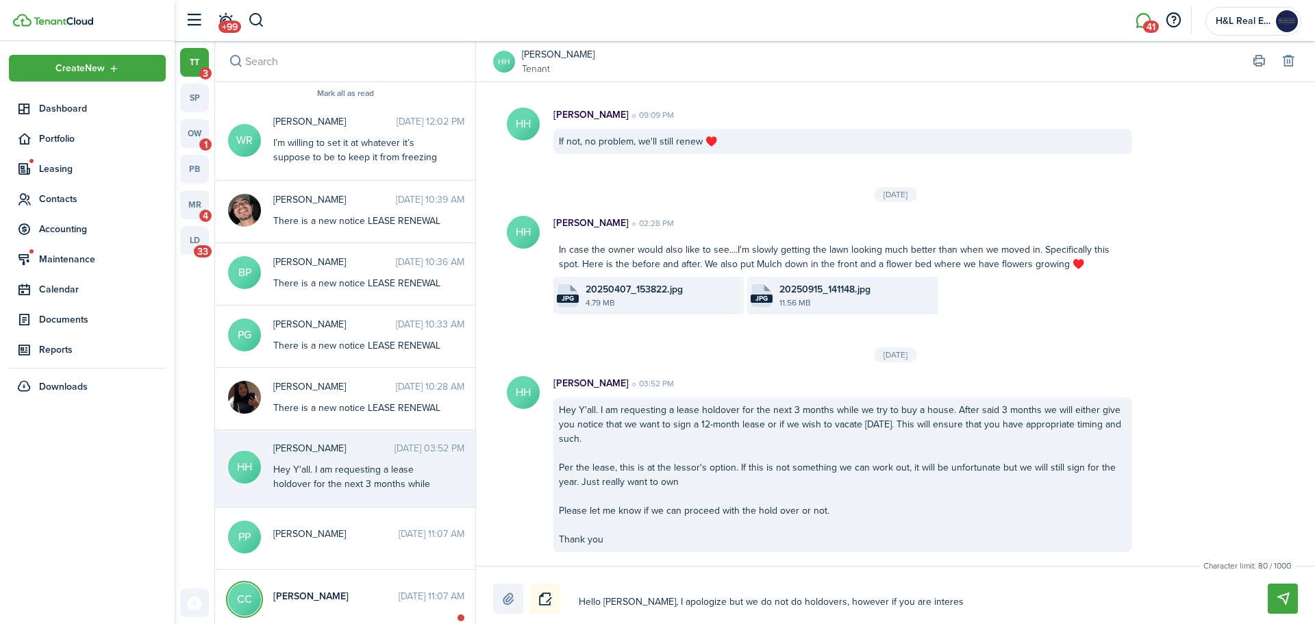
type textarea "Hello [PERSON_NAME], I apologize but we do not do holdovers, however if you are…"
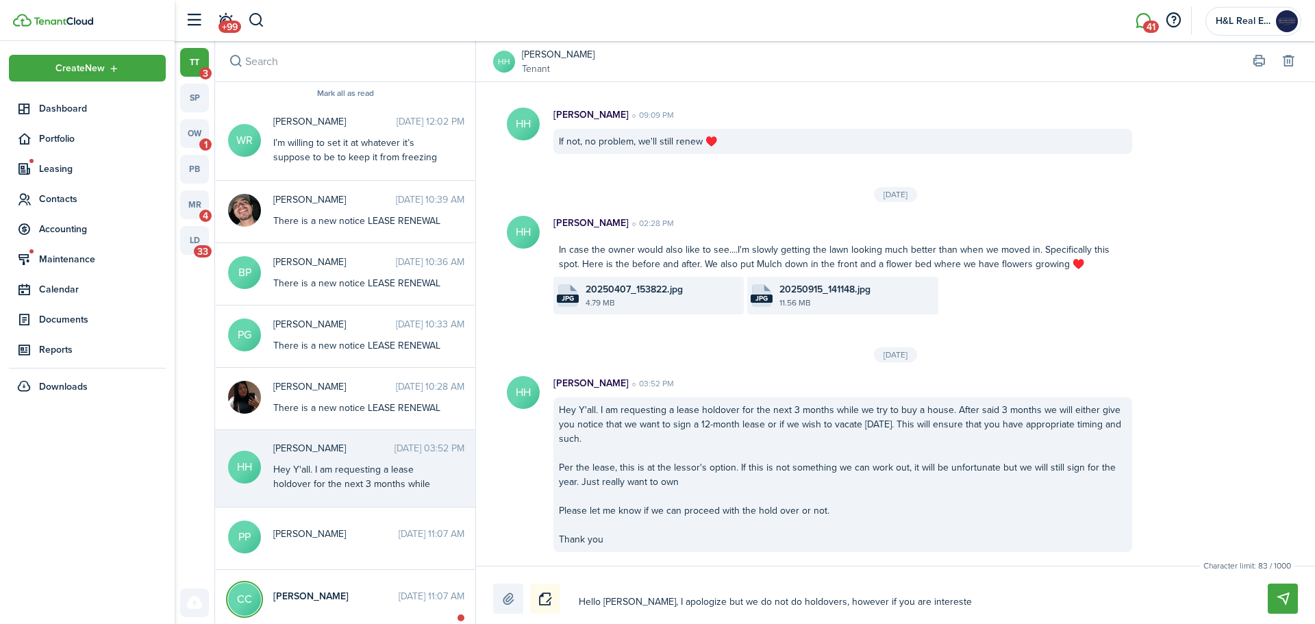
type textarea "Hello [PERSON_NAME], I apologize but we do not do holdovers, however if you are…"
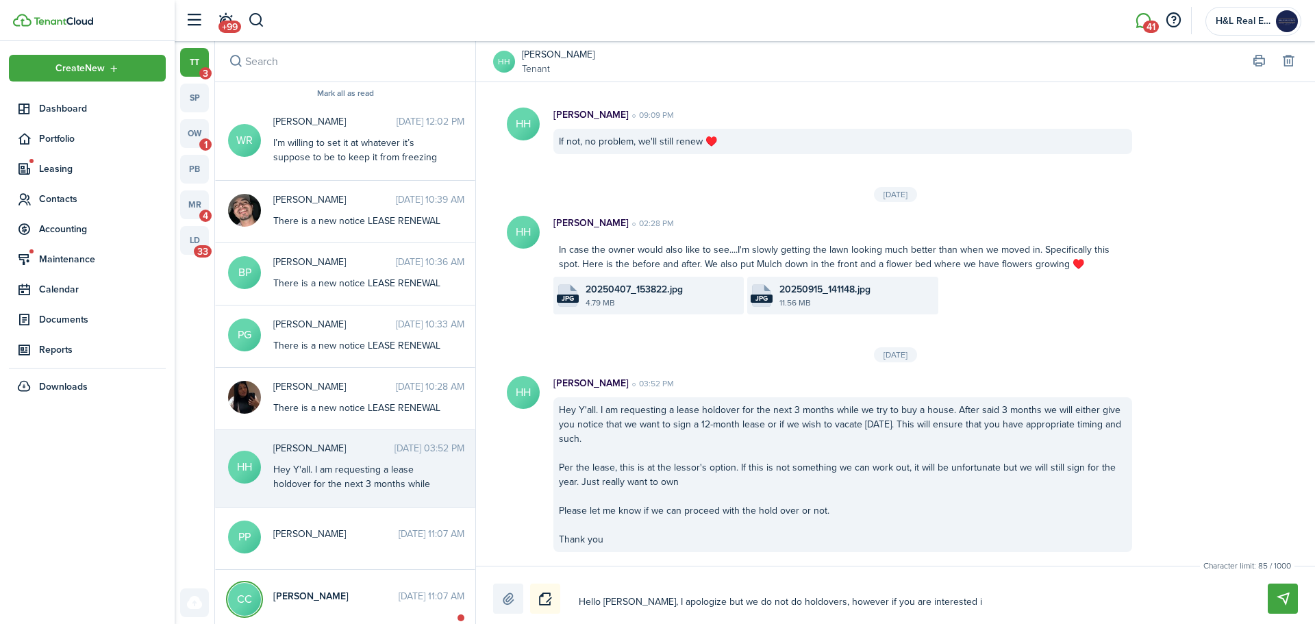
type textarea "Hello [PERSON_NAME], I apologize but we do not do holdovers, however if you are…"
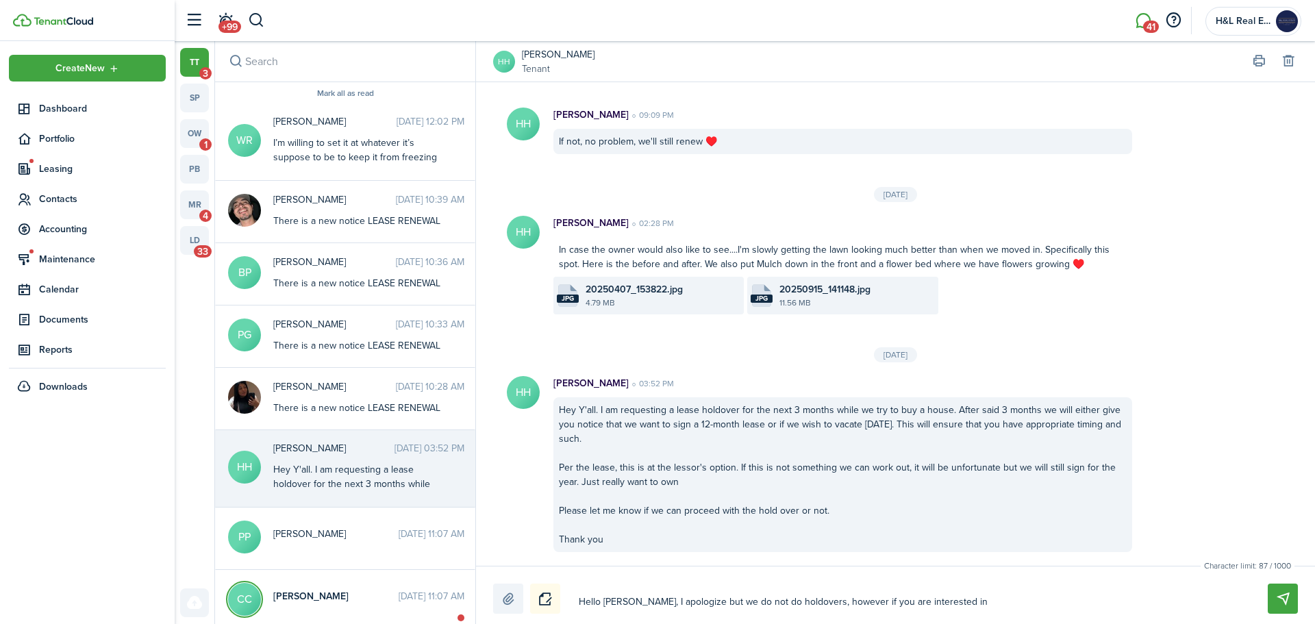
type textarea "Hello [PERSON_NAME], I apologize but we do not do holdovers, however if you are…"
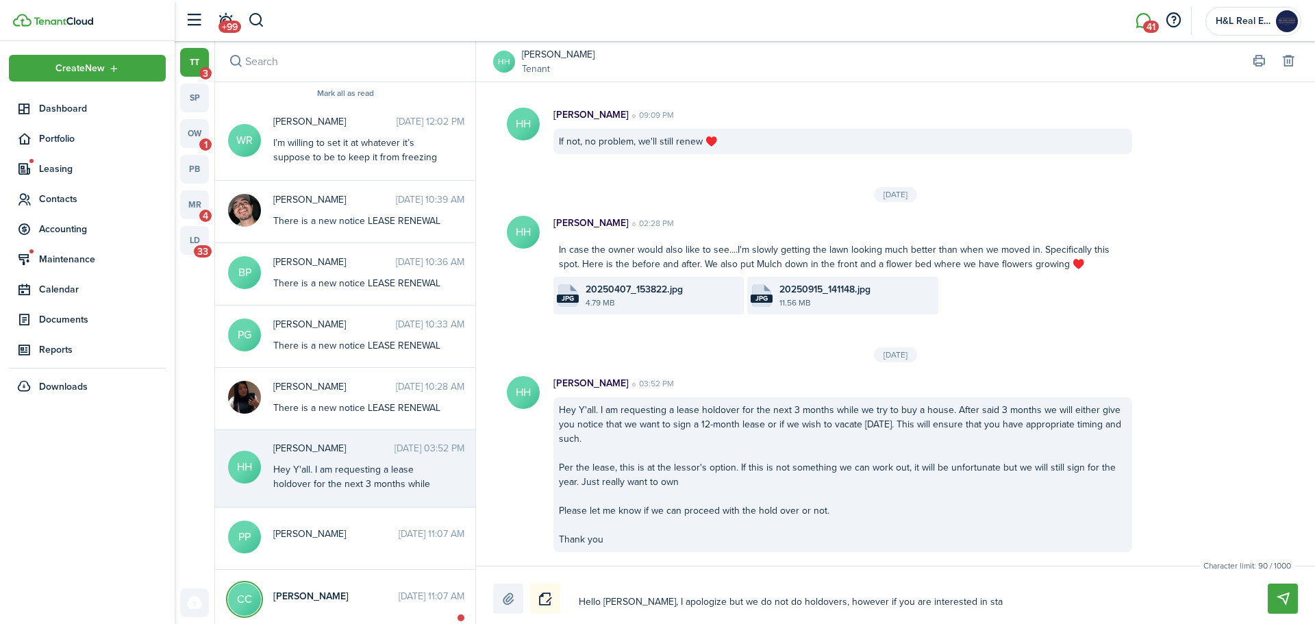
type textarea "Hello [PERSON_NAME], I apologize but we do not do holdovers, however if you are…"
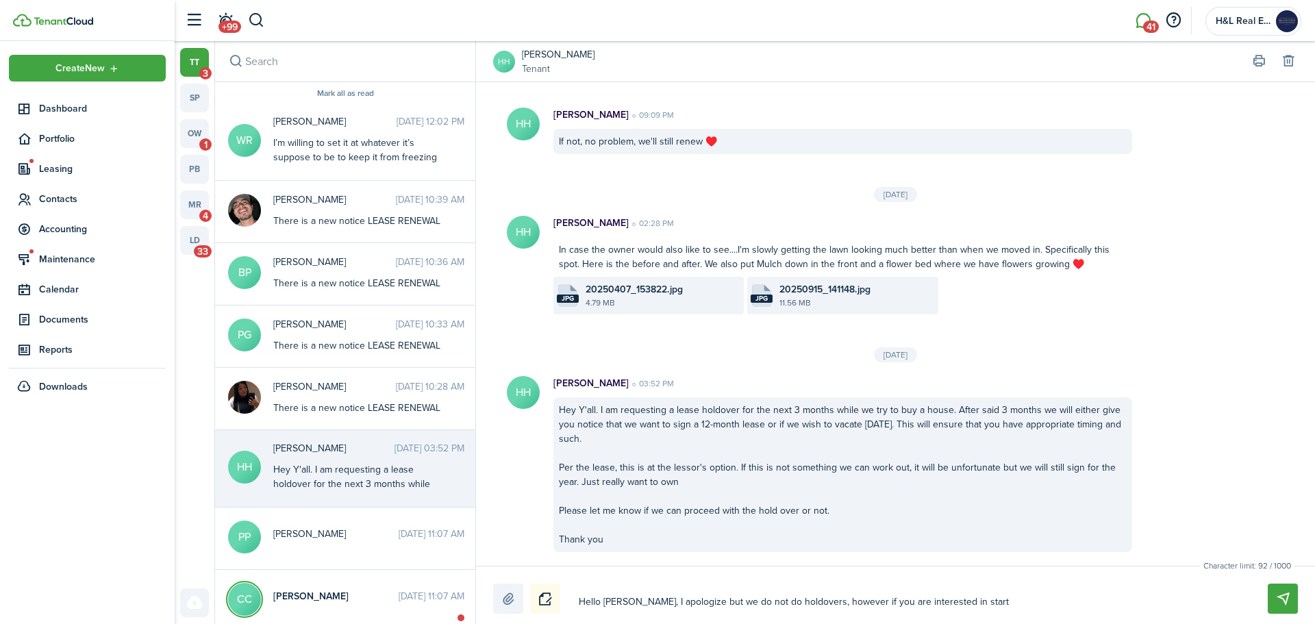
type textarea "Hello [PERSON_NAME], I apologize but we do not do holdovers, however if you are…"
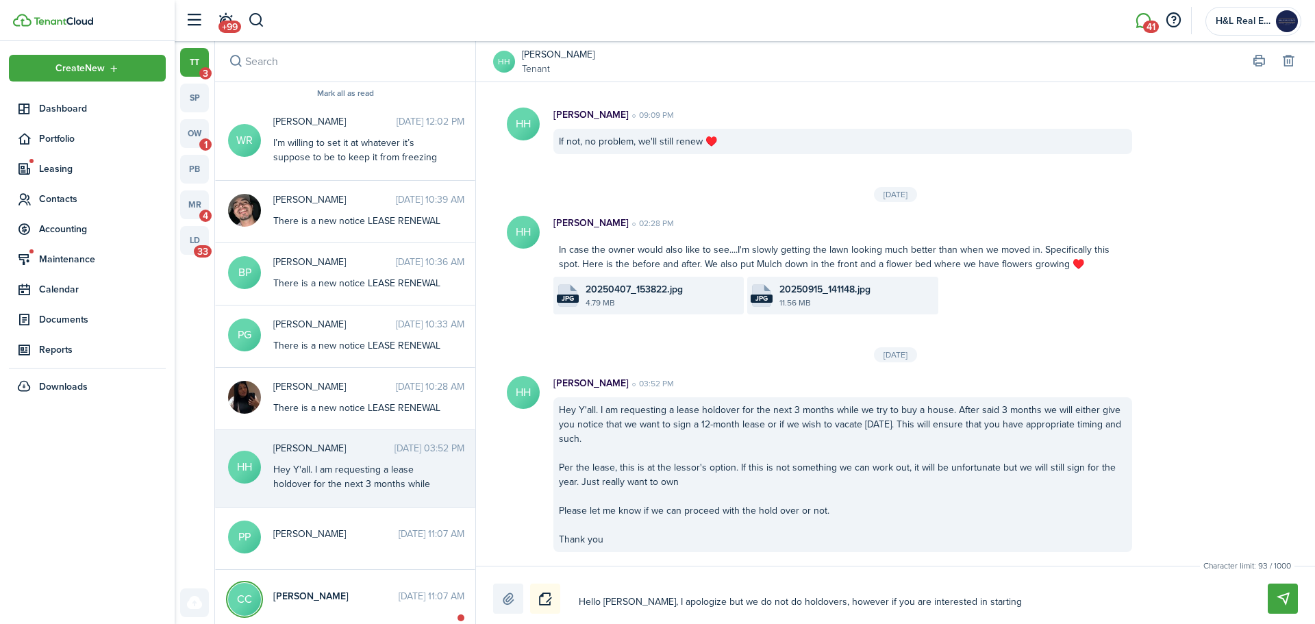
type textarea "Hello [PERSON_NAME], I apologize but we do not do holdovers, however if you are…"
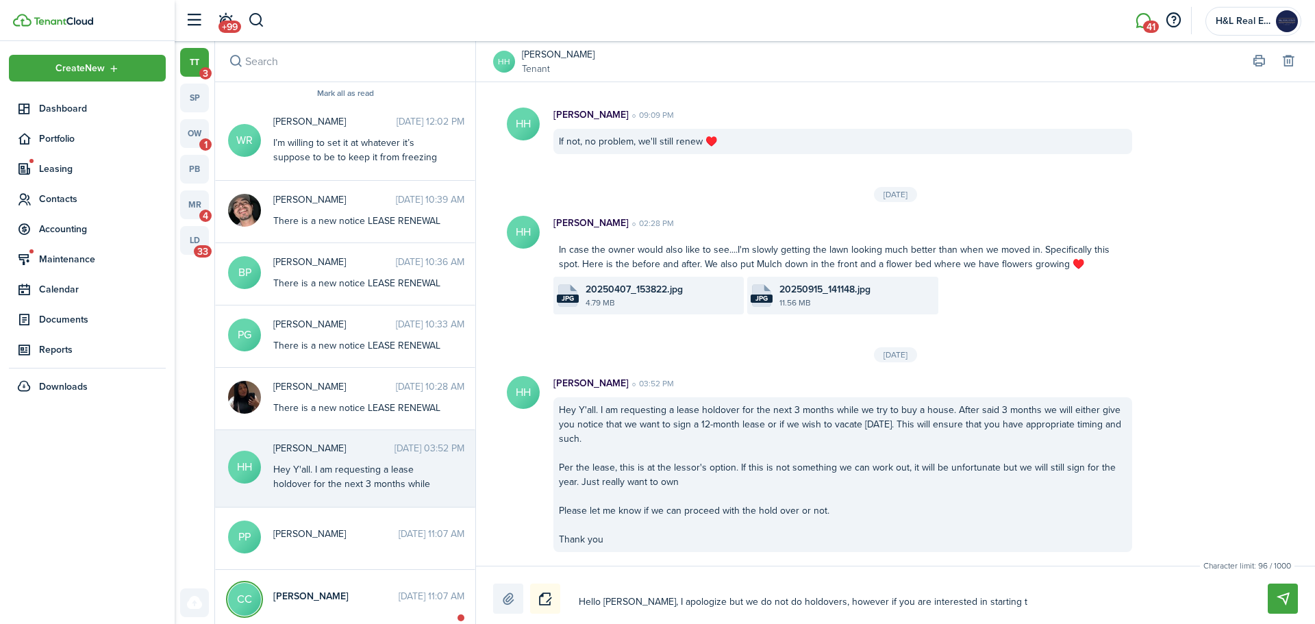
type textarea "Hello [PERSON_NAME], I apologize but we do not do holdovers, however if you are…"
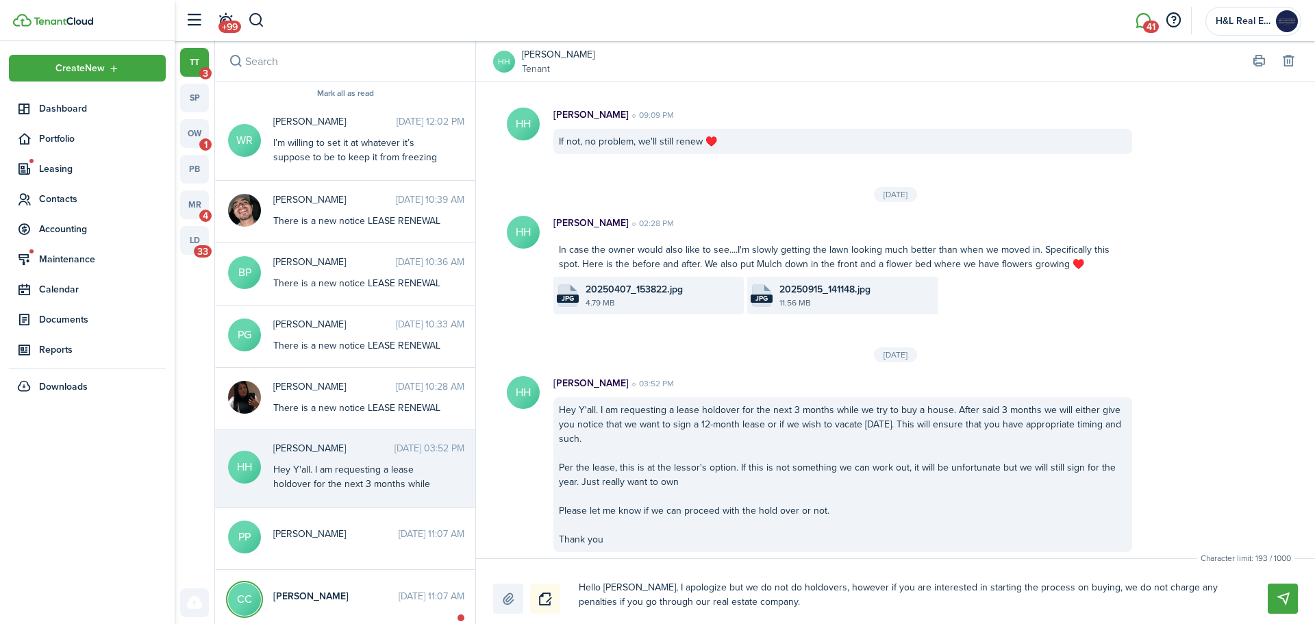
click at [812, 589] on textarea "Hello [PERSON_NAME], I apologize but we do not do holdovers, however if you are…" at bounding box center [907, 595] width 666 height 38
click at [1035, 587] on textarea "Hello [PERSON_NAME], I apologize but we do not do holdovers. However if you are…" at bounding box center [907, 595] width 666 height 38
click at [1013, 601] on textarea "Hello [PERSON_NAME], I apologize but we do not do holdovers. However if you are…" at bounding box center [907, 595] width 666 height 38
click at [1190, 585] on textarea "Hello [PERSON_NAME], I apologize but we do not do holdovers. However if you are…" at bounding box center [907, 595] width 666 height 38
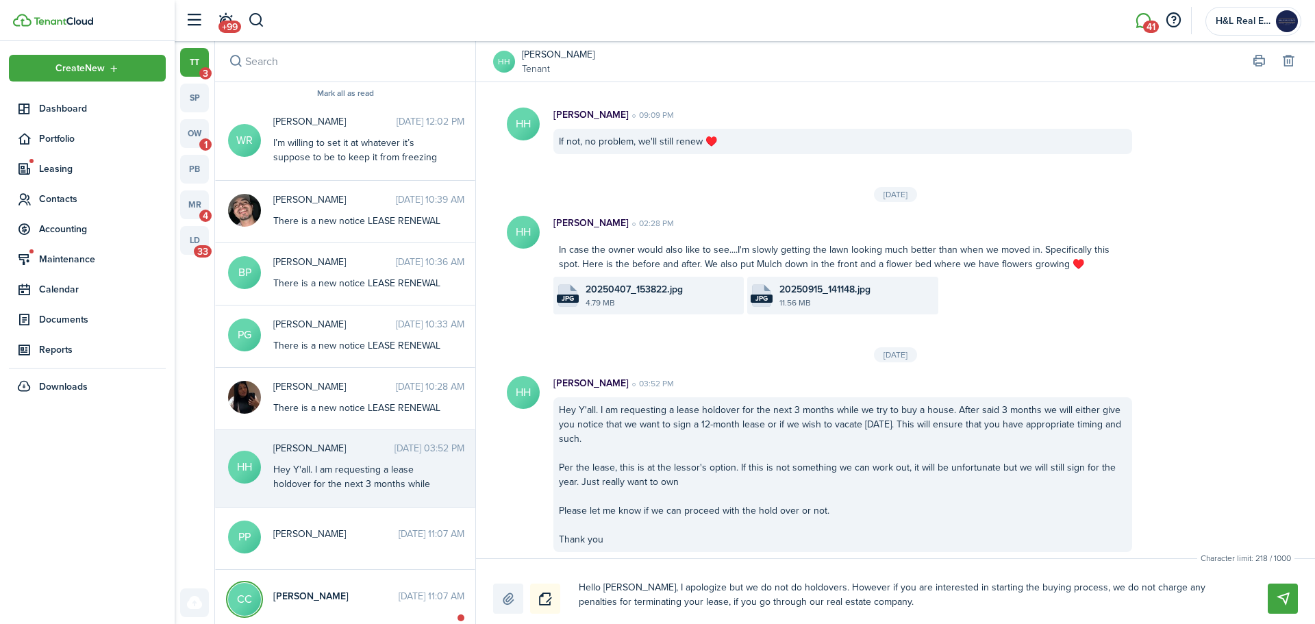
click at [881, 612] on textarea "Hello [PERSON_NAME], I apologize but we do not do holdovers. However if you are…" at bounding box center [907, 595] width 666 height 38
click at [948, 602] on textarea "Hello [PERSON_NAME], I apologize but we do not do holdovers. However if you are…" at bounding box center [907, 595] width 666 height 38
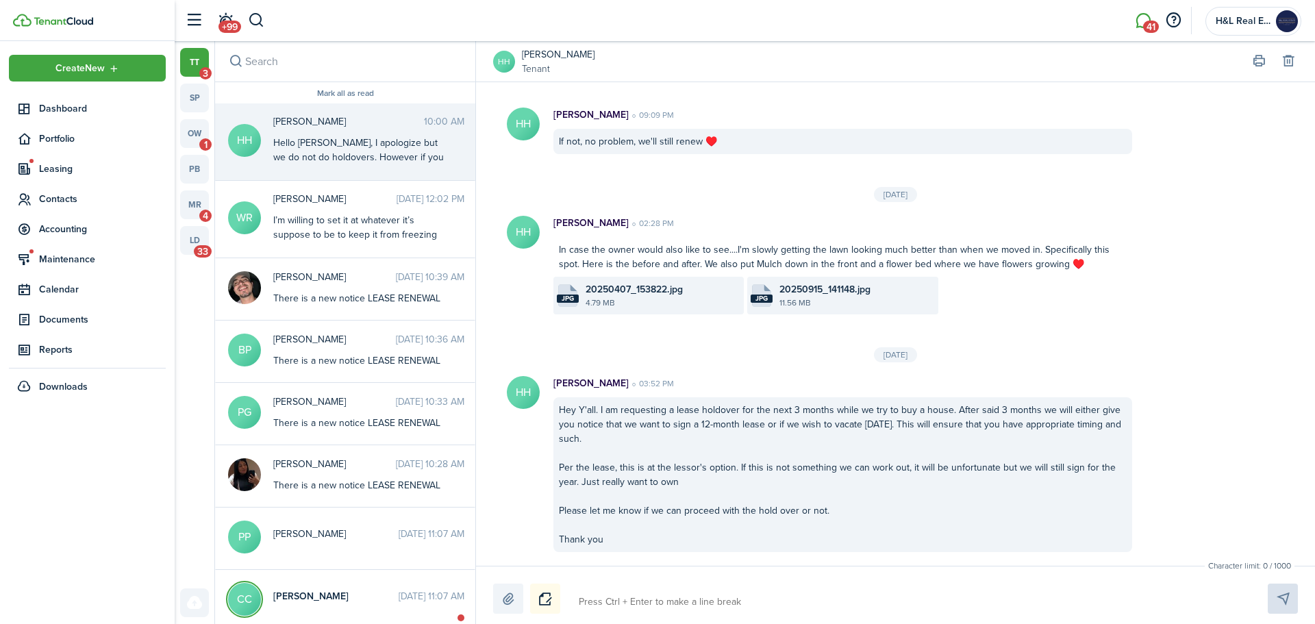
scroll to position [1973, 0]
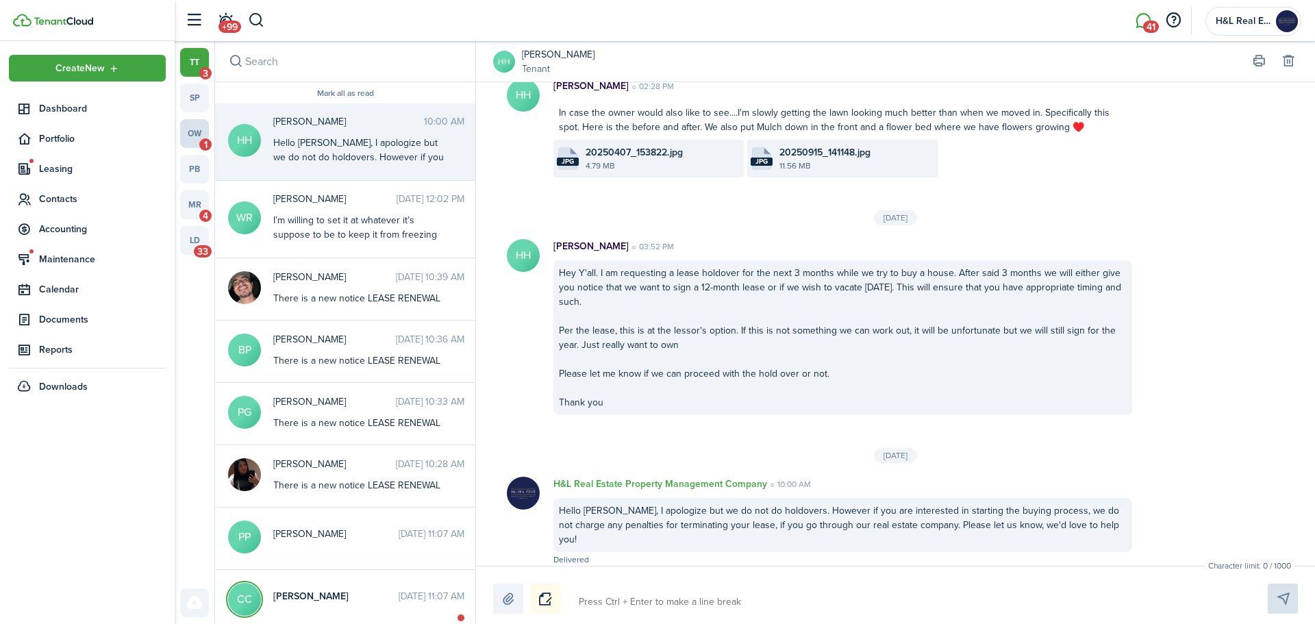
click at [188, 138] on link "ow 1" at bounding box center [194, 133] width 29 height 29
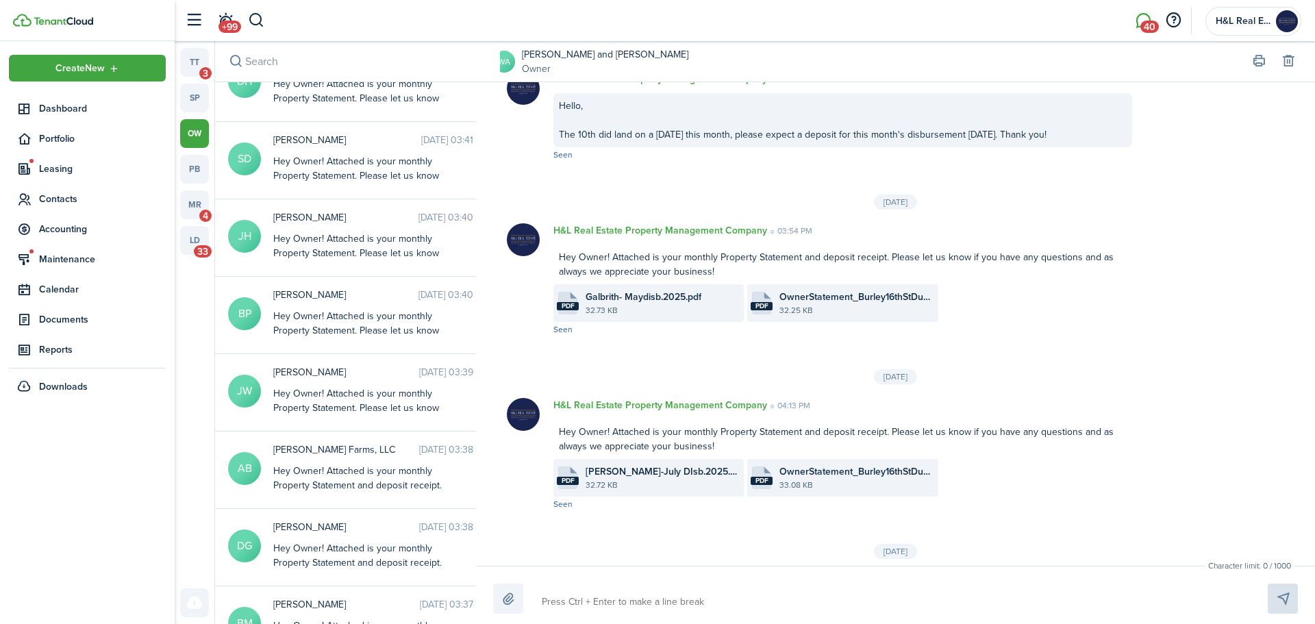
scroll to position [137, 0]
